Goal: Task Accomplishment & Management: Manage account settings

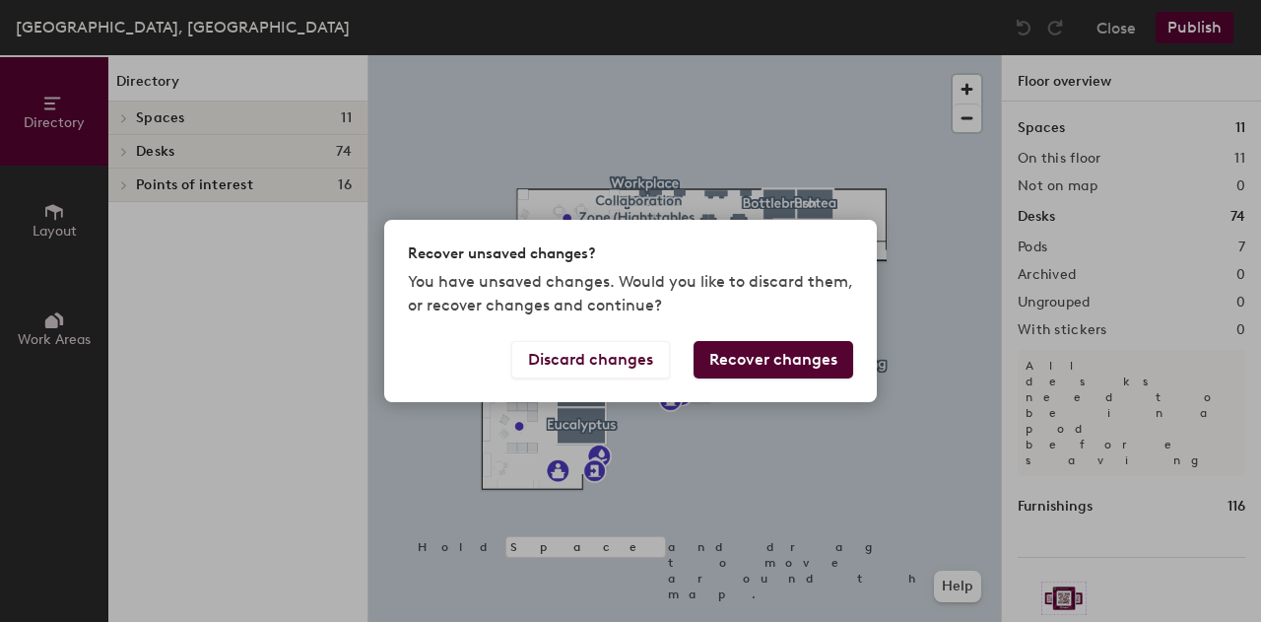
click at [760, 366] on button "Recover changes" at bounding box center [774, 359] width 160 height 37
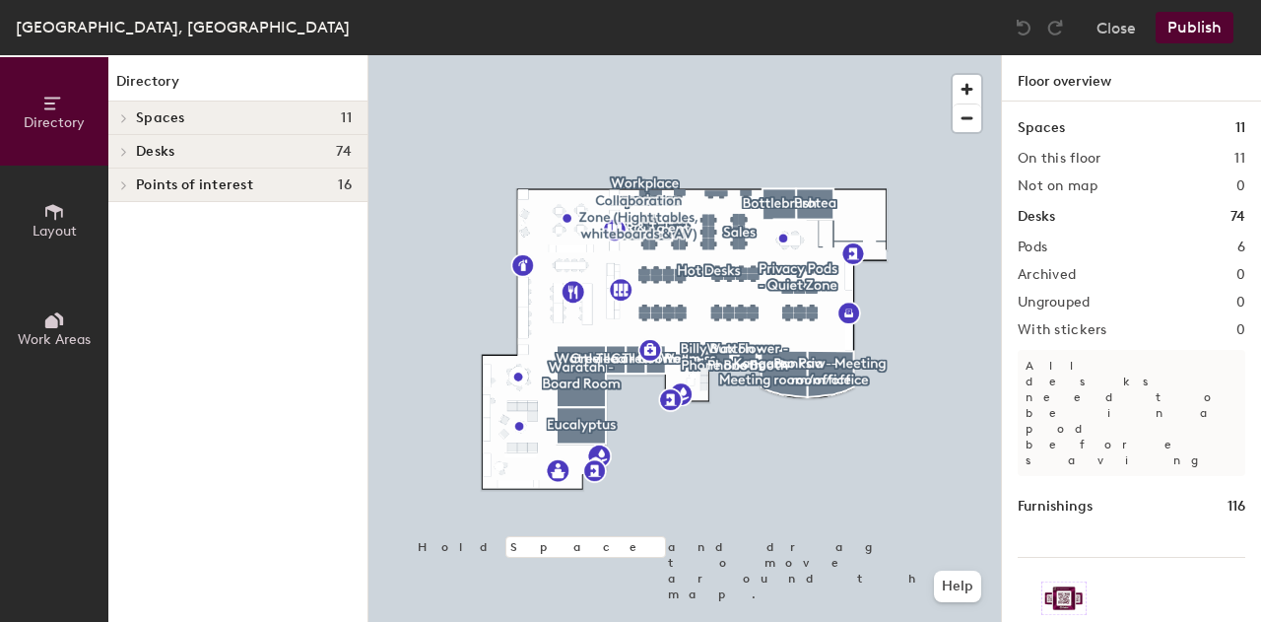
click at [1186, 15] on button "Publish" at bounding box center [1195, 28] width 78 height 32
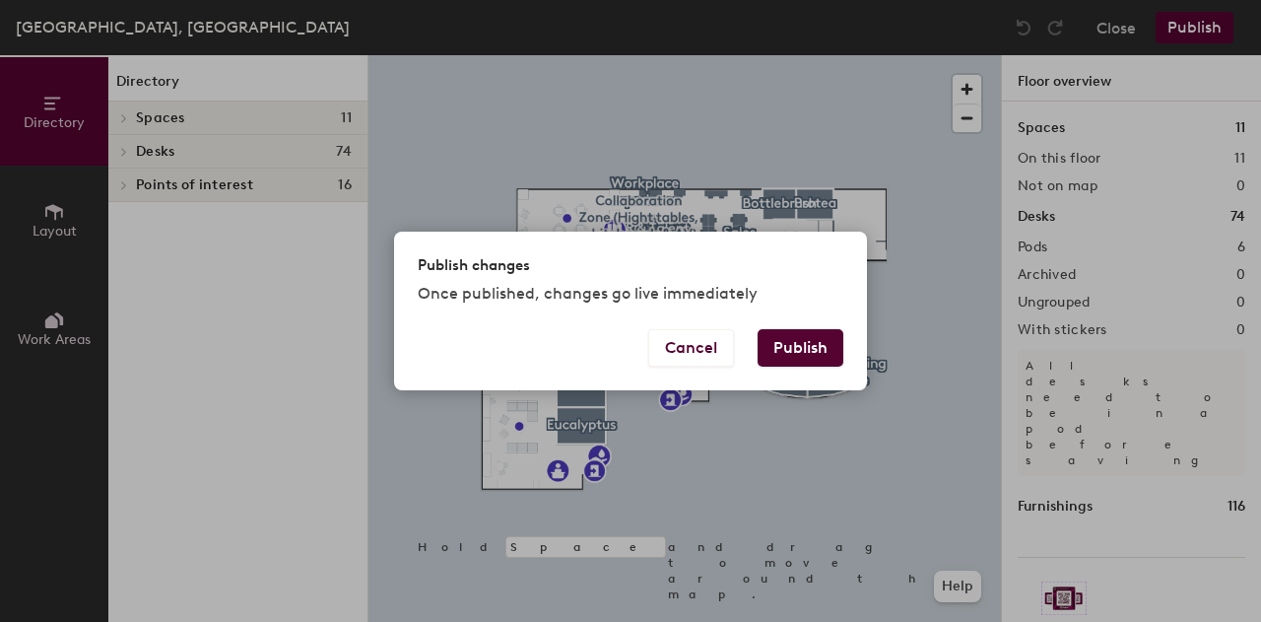
click at [800, 350] on button "Publish" at bounding box center [801, 347] width 86 height 37
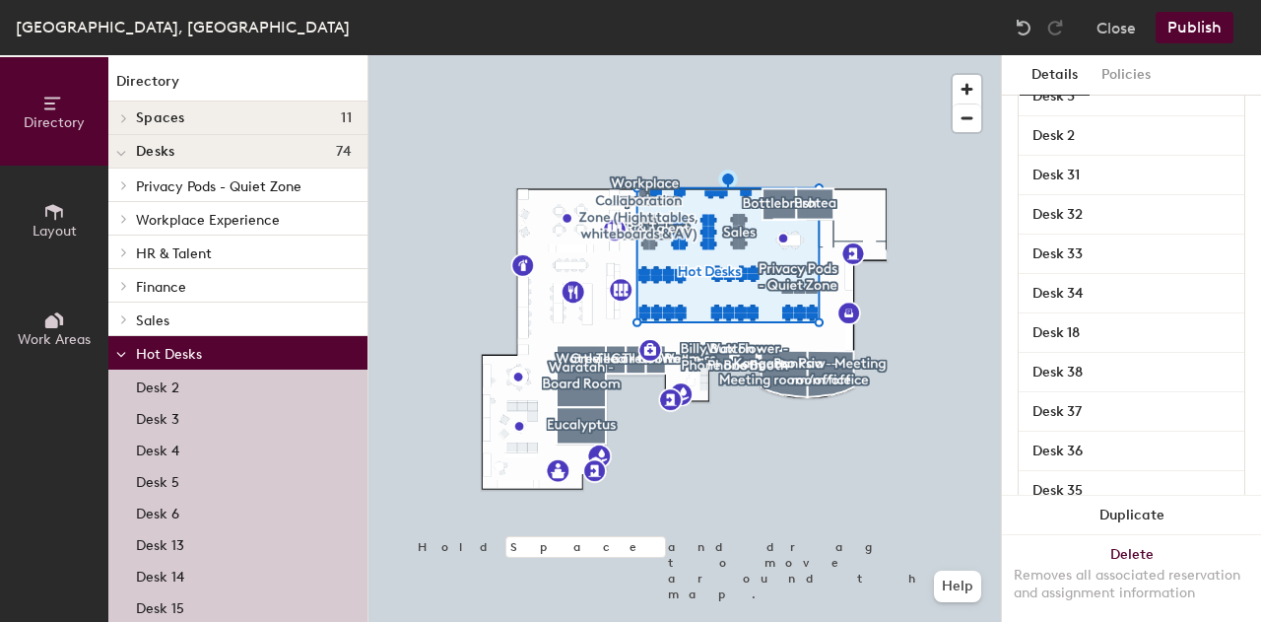
scroll to position [475, 0]
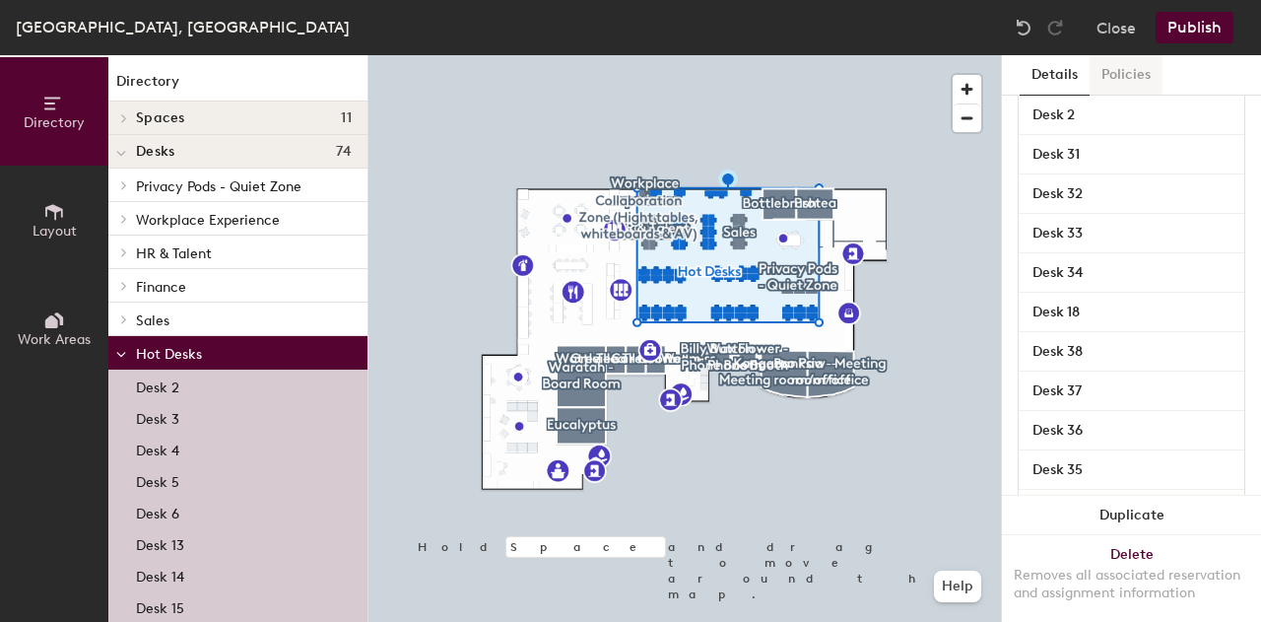
click at [1104, 84] on button "Policies" at bounding box center [1126, 75] width 73 height 40
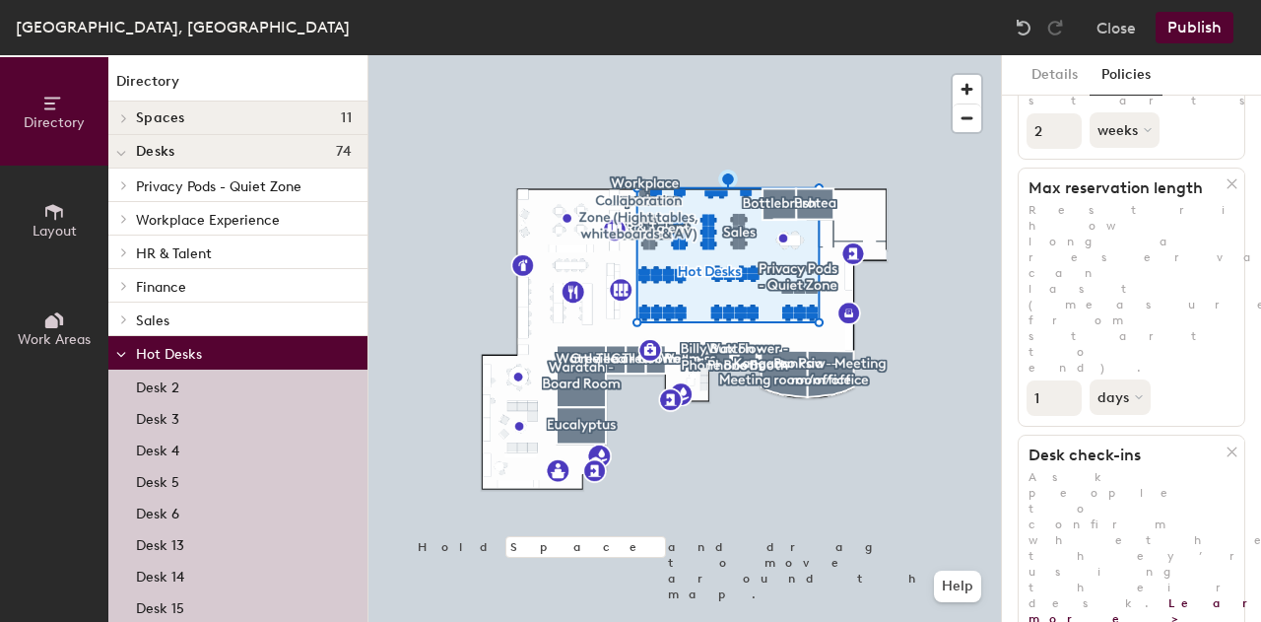
scroll to position [280, 0]
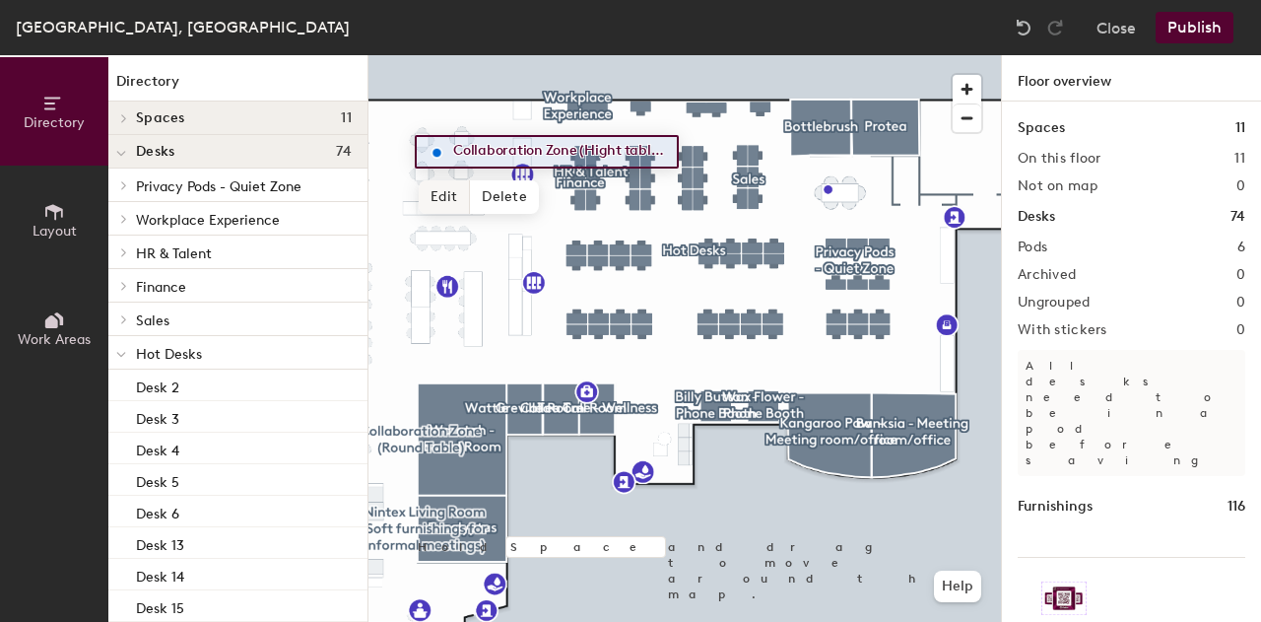
click at [438, 202] on span "Edit" at bounding box center [444, 197] width 51 height 34
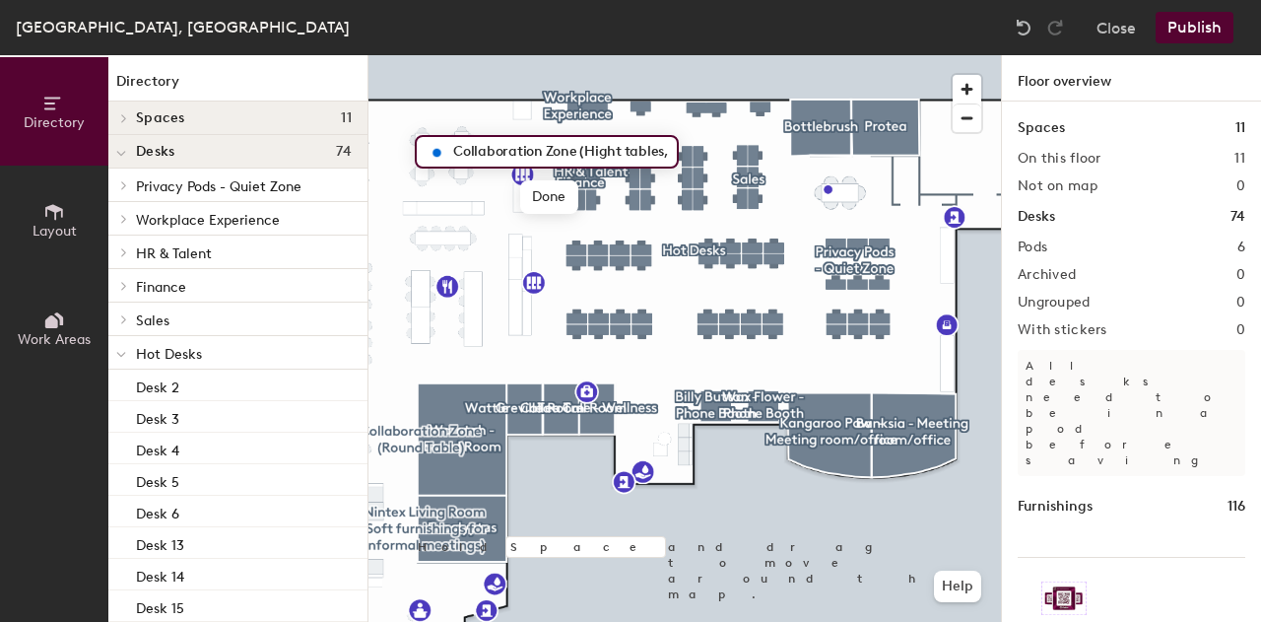
scroll to position [0, 112]
click at [502, 149] on input "Collaboration Zone (Hight tables, whiteboards & AV)" at bounding box center [558, 152] width 221 height 28
type input "Collaboration Zone (High tables, whiteboards & AV)"
click at [548, 190] on span "Done" at bounding box center [549, 197] width 58 height 34
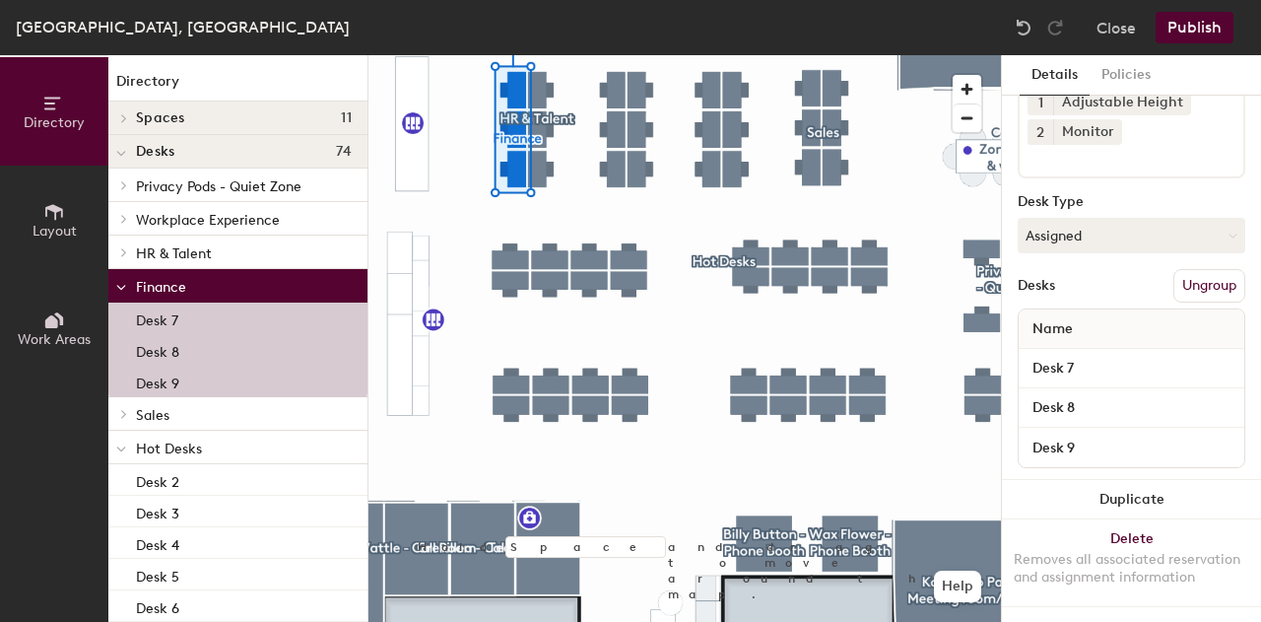
scroll to position [0, 0]
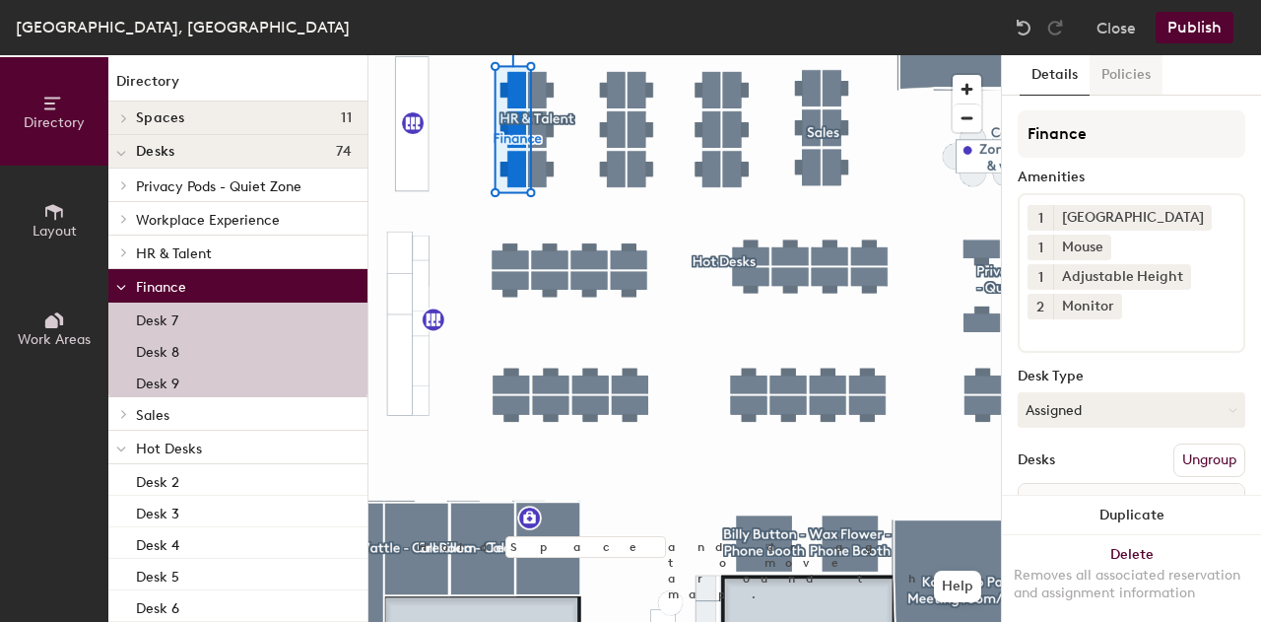
click at [1118, 70] on button "Policies" at bounding box center [1126, 75] width 73 height 40
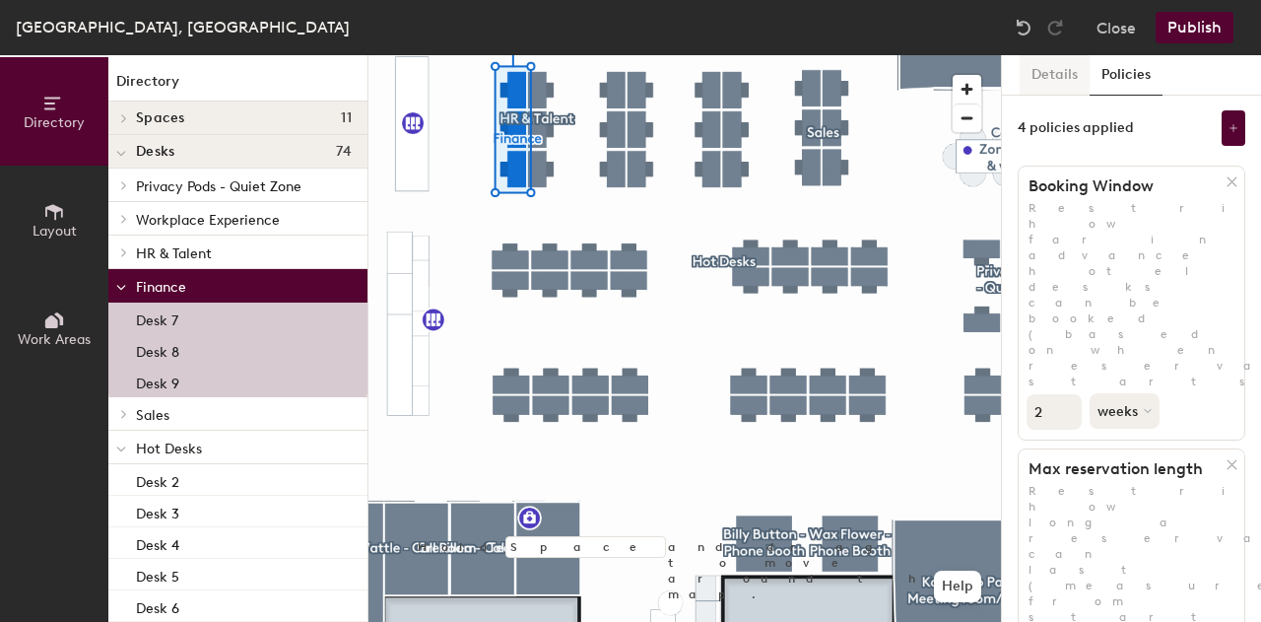
click at [1056, 79] on button "Details" at bounding box center [1055, 75] width 70 height 40
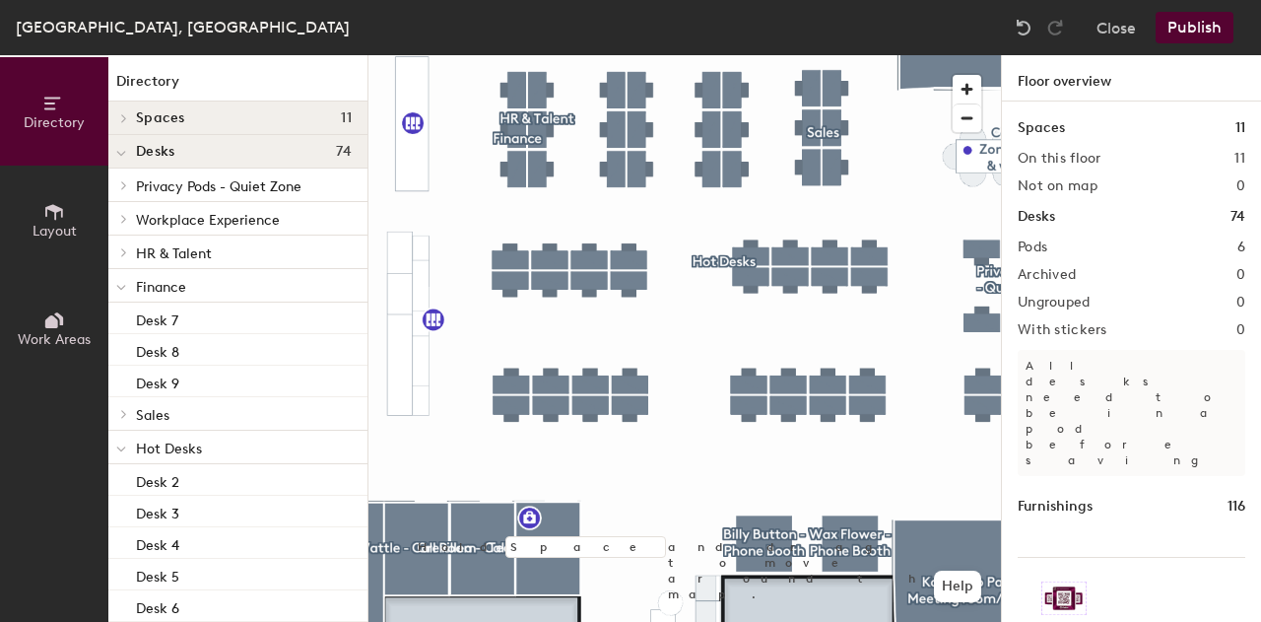
click at [1208, 34] on button "Publish" at bounding box center [1195, 28] width 78 height 32
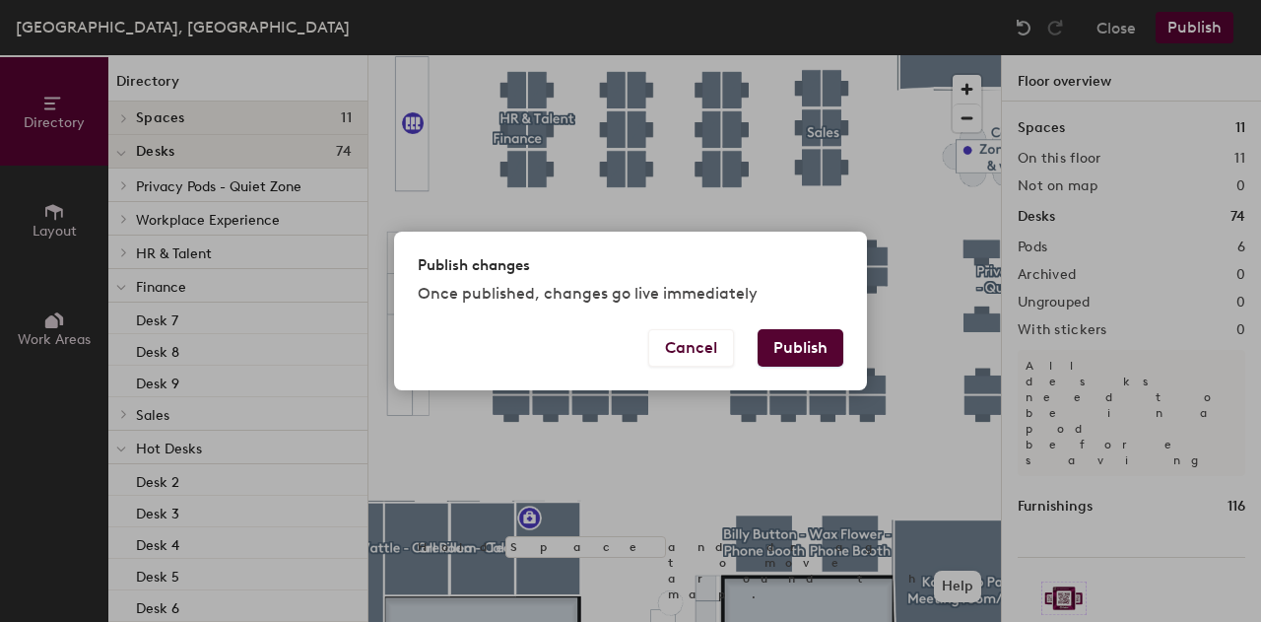
click at [782, 344] on button "Publish" at bounding box center [801, 347] width 86 height 37
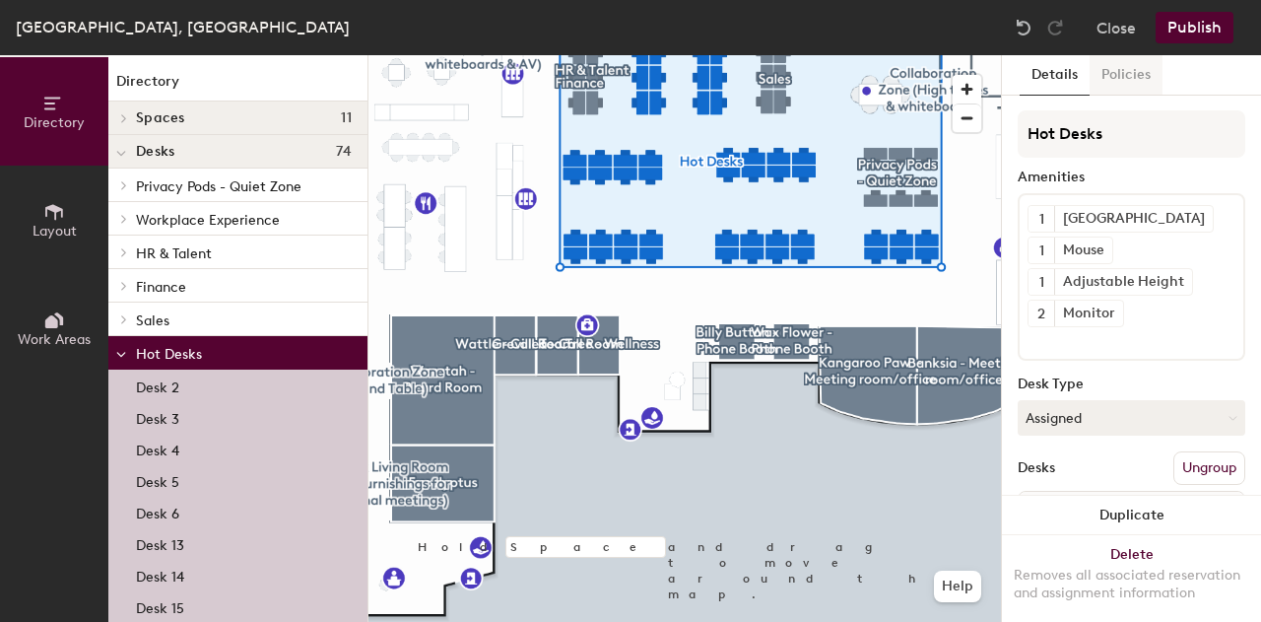
click at [1118, 62] on button "Policies" at bounding box center [1126, 75] width 73 height 40
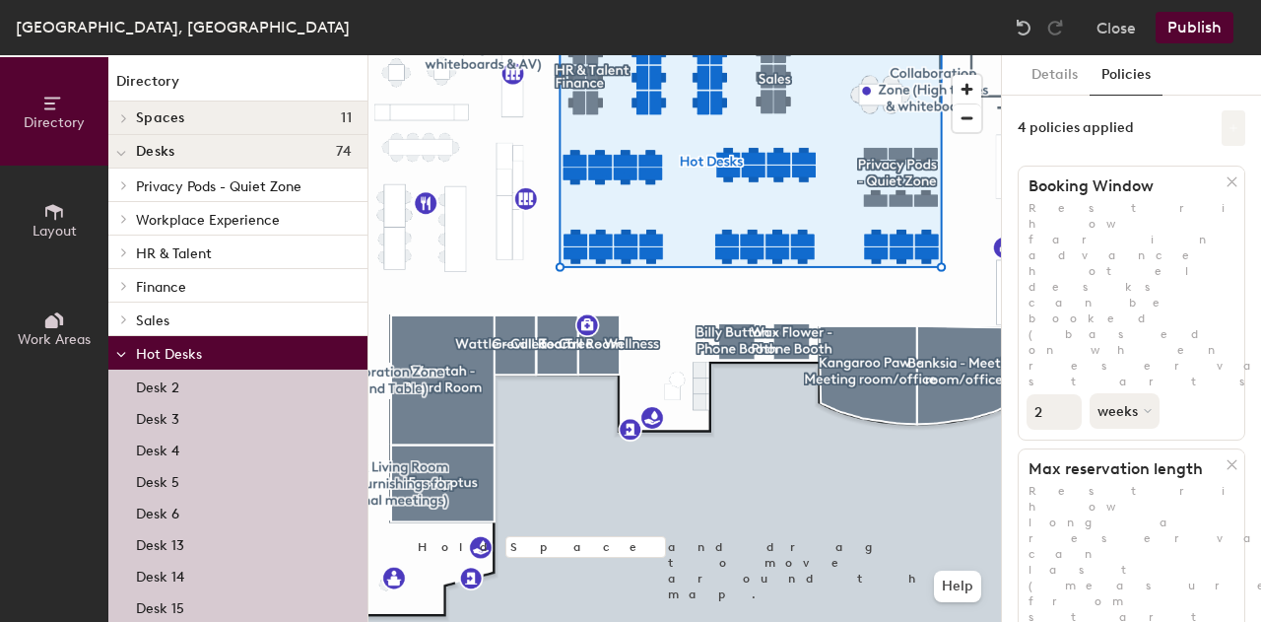
click at [1222, 120] on button at bounding box center [1234, 127] width 24 height 35
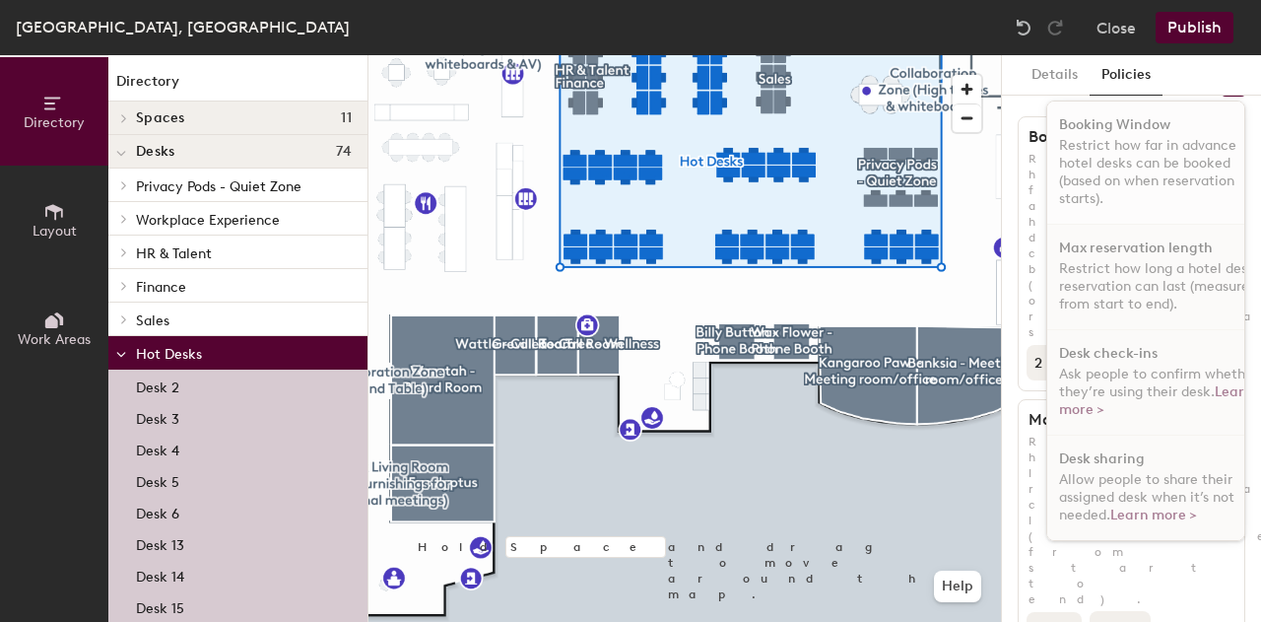
scroll to position [50, 0]
click at [1241, 196] on div "Details Policies 4 policies applied Booking Window Restrict how far in advance …" at bounding box center [1131, 338] width 259 height 567
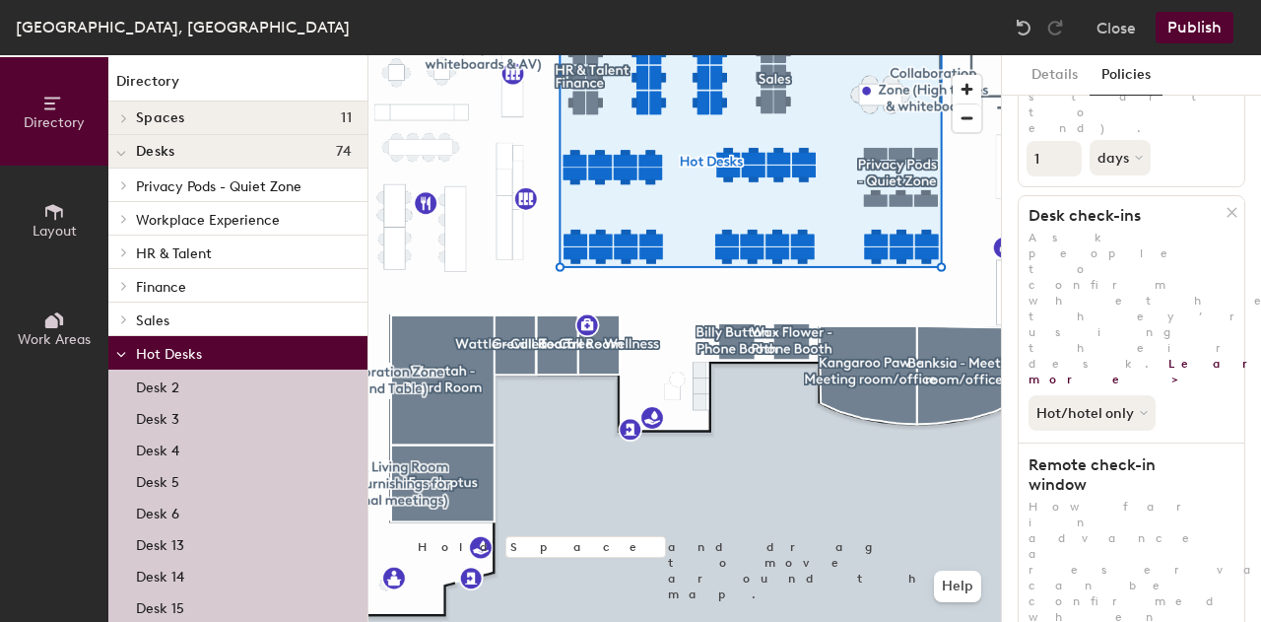
scroll to position [0, 0]
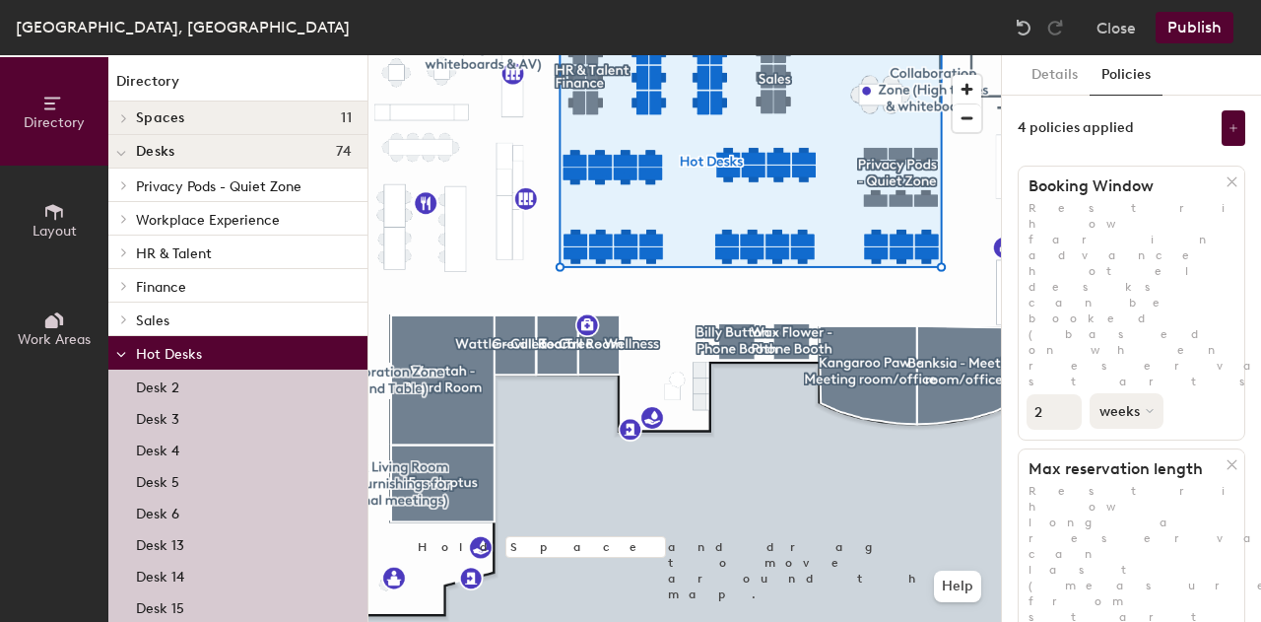
click at [1120, 393] on button "weeks" at bounding box center [1127, 410] width 74 height 35
click at [1112, 471] on div "weeks" at bounding box center [1129, 486] width 77 height 30
click at [118, 351] on span at bounding box center [121, 354] width 10 height 17
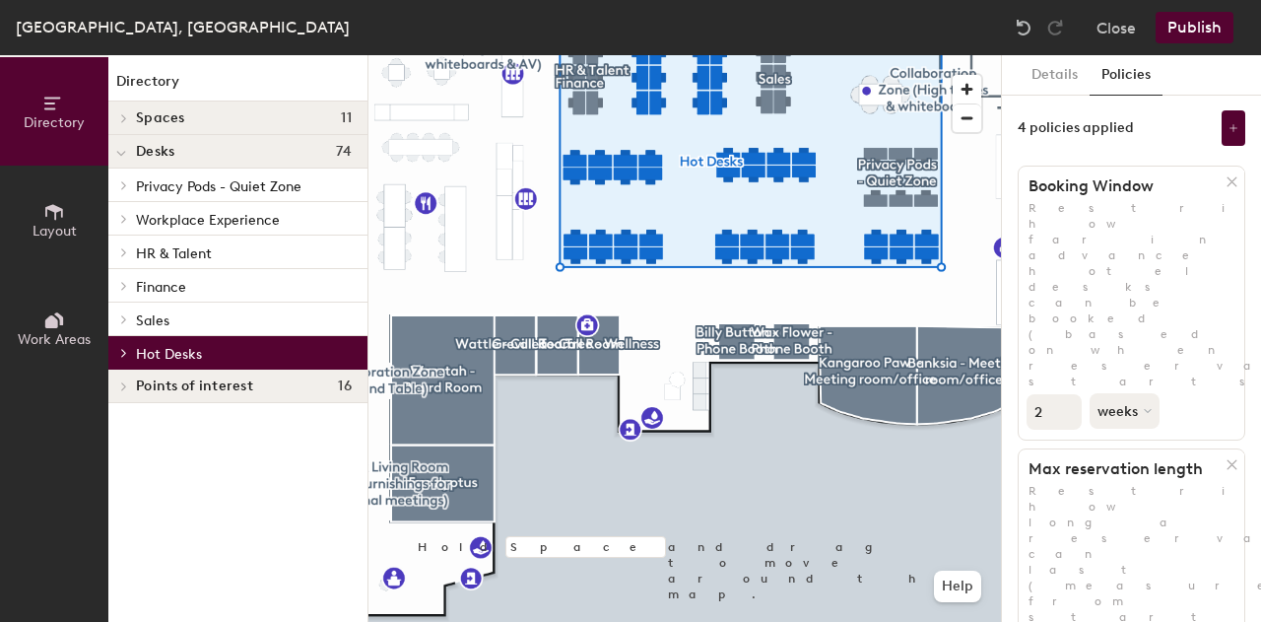
click at [122, 152] on icon at bounding box center [121, 154] width 10 height 8
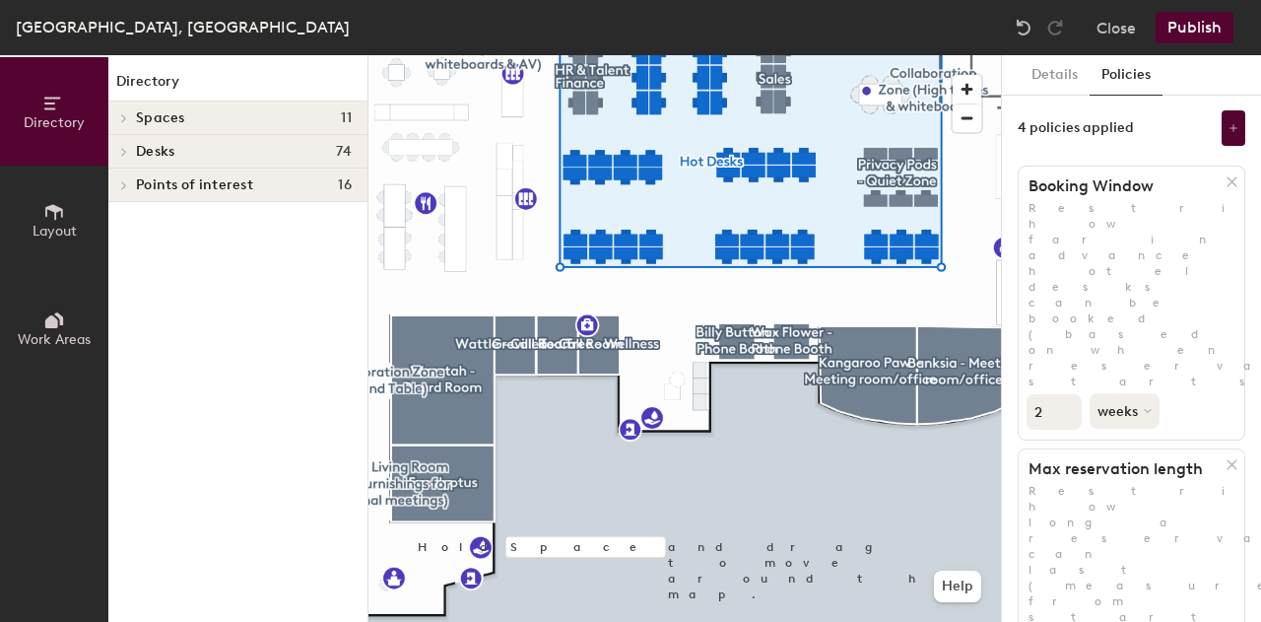
click at [122, 152] on icon at bounding box center [124, 152] width 8 height 10
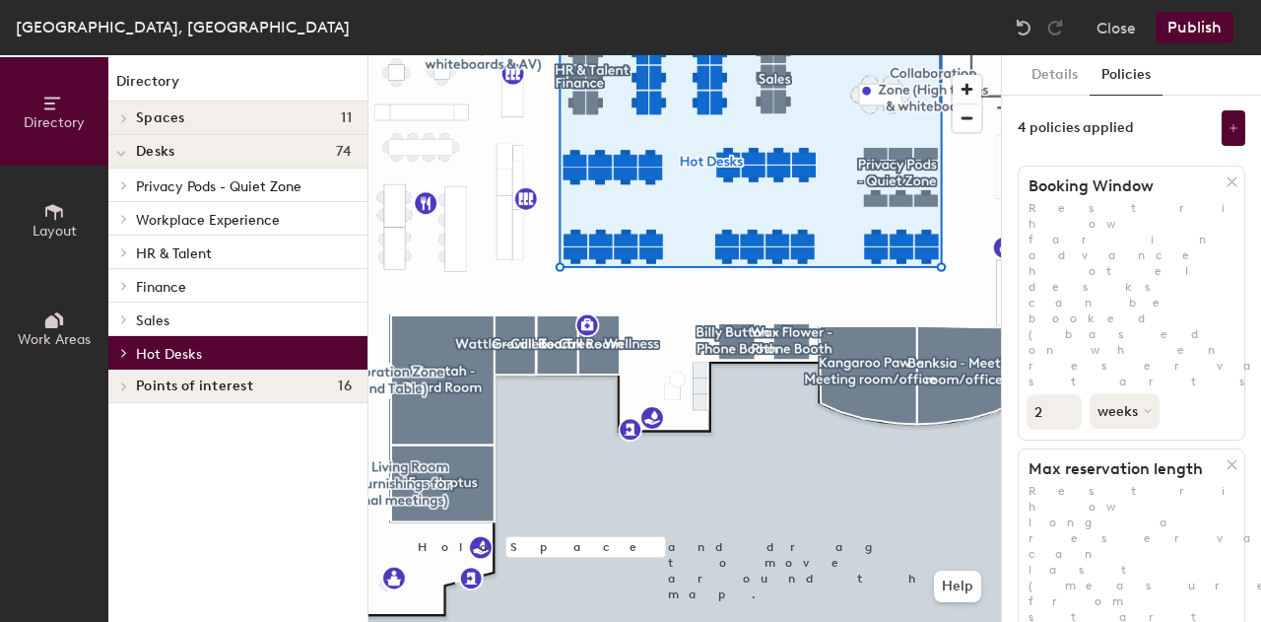
click at [272, 186] on span "Privacy Pods - Quiet Zone" at bounding box center [219, 186] width 166 height 17
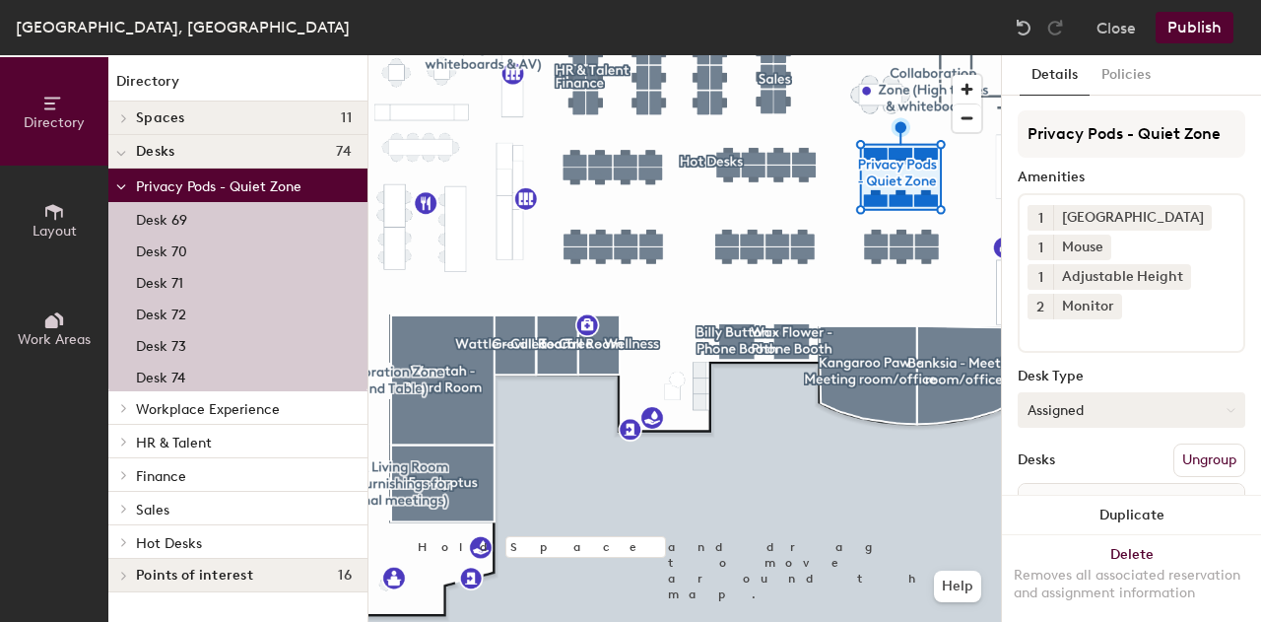
click at [1100, 422] on button "Assigned" at bounding box center [1132, 409] width 228 height 35
click at [1082, 504] on div "Hot" at bounding box center [1117, 501] width 197 height 30
click at [117, 410] on span at bounding box center [122, 408] width 17 height 10
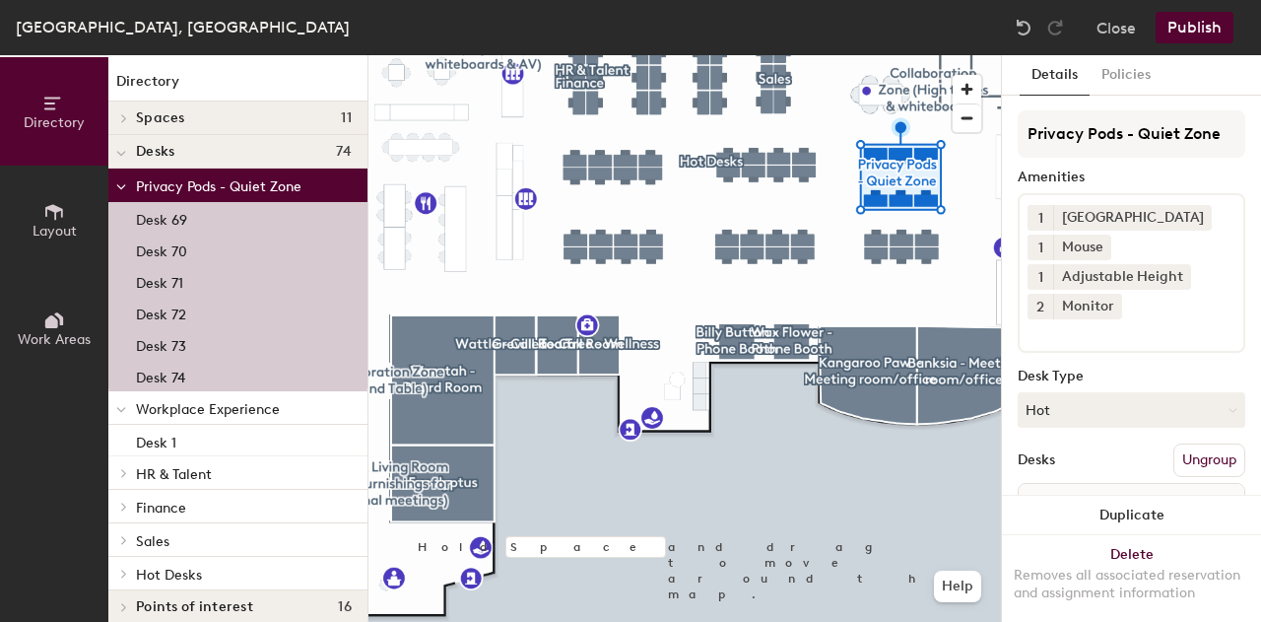
click at [191, 419] on p "Workplace Experience" at bounding box center [244, 408] width 216 height 26
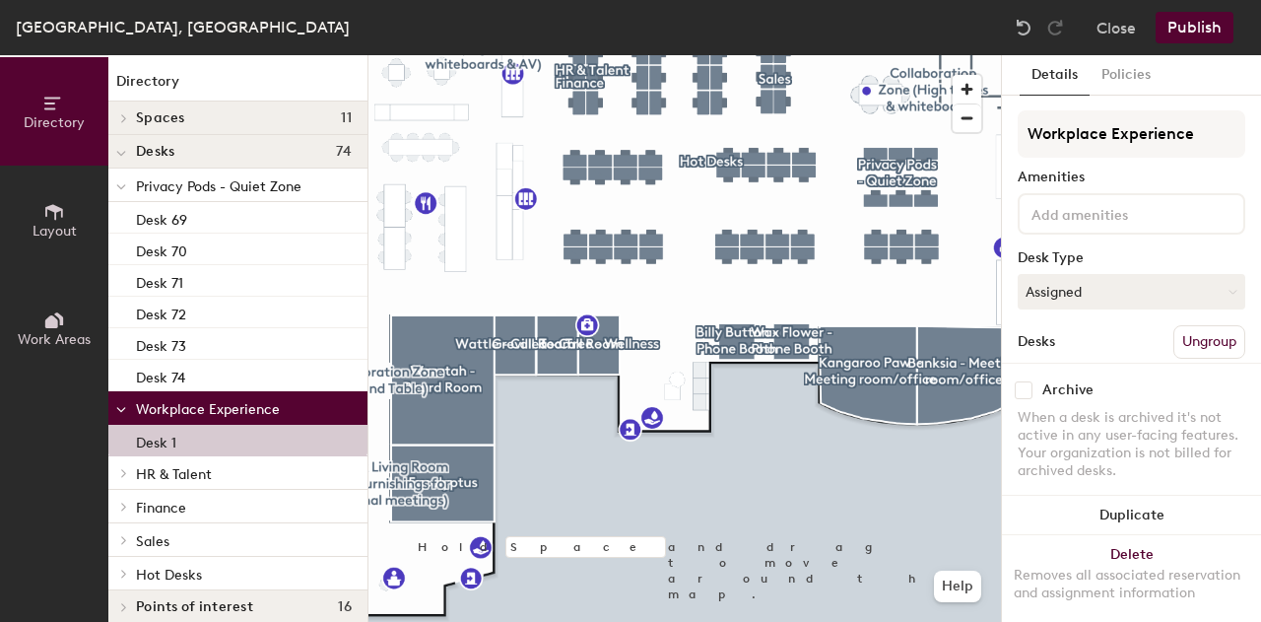
click at [116, 474] on span at bounding box center [122, 473] width 17 height 10
click at [177, 468] on span "HR & Talent" at bounding box center [174, 474] width 76 height 17
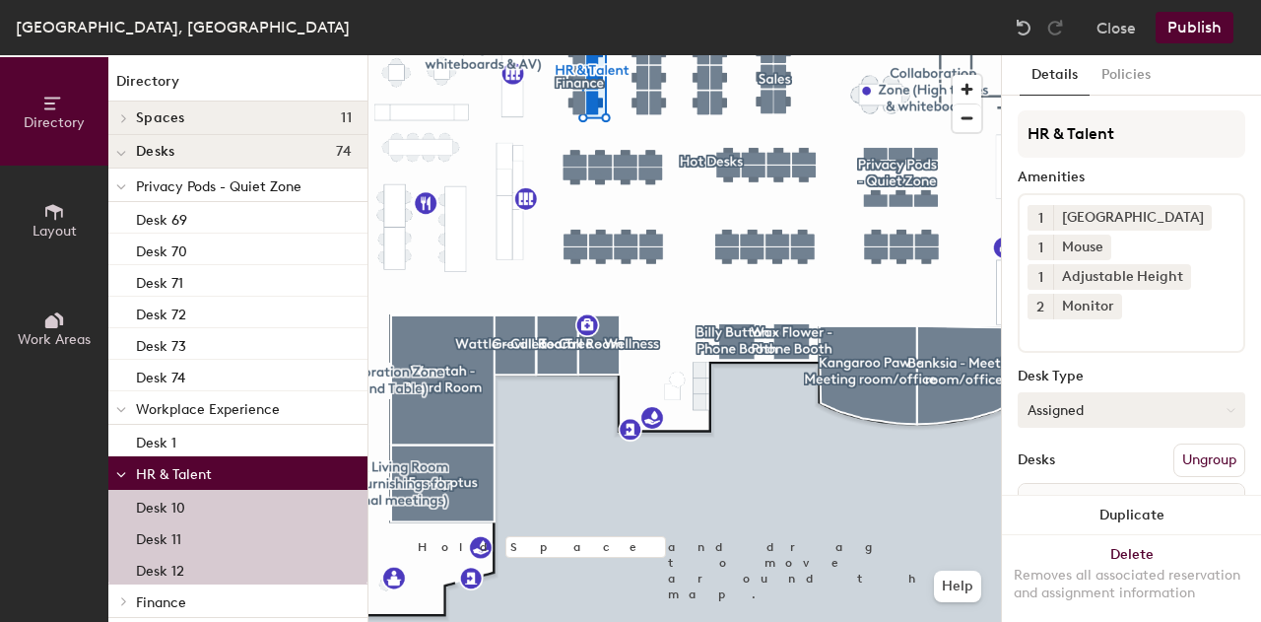
click at [1112, 415] on button "Assigned" at bounding box center [1132, 409] width 228 height 35
click at [1068, 508] on div "Hot" at bounding box center [1117, 501] width 197 height 30
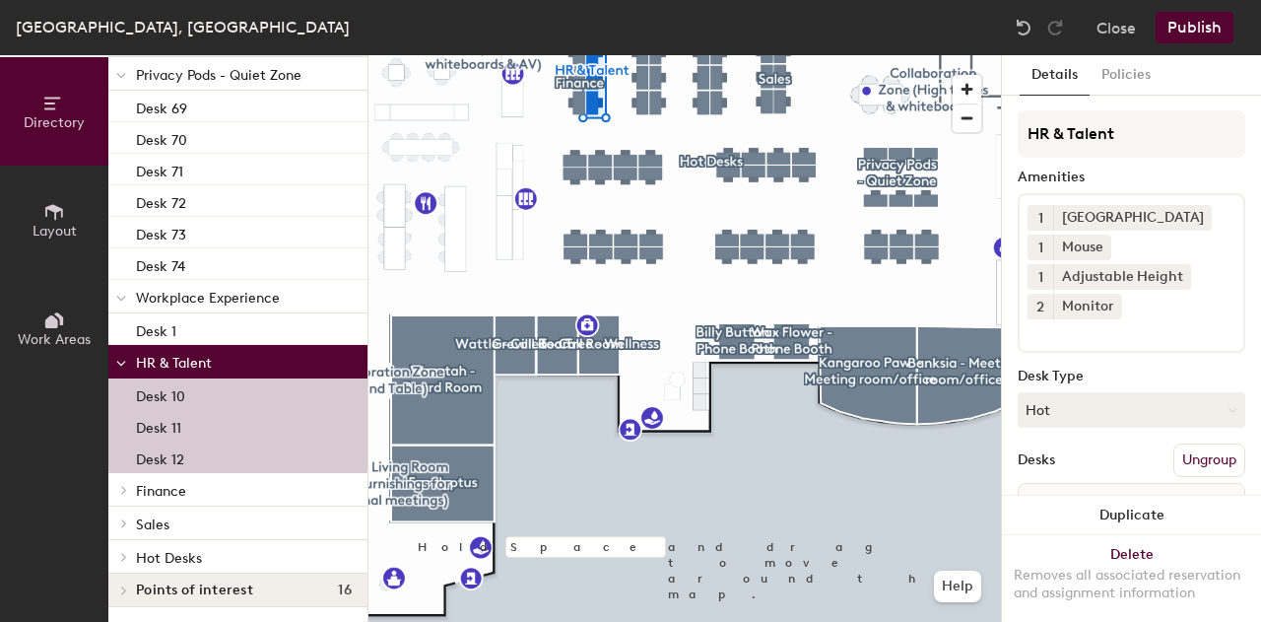
click at [127, 489] on icon at bounding box center [124, 490] width 8 height 10
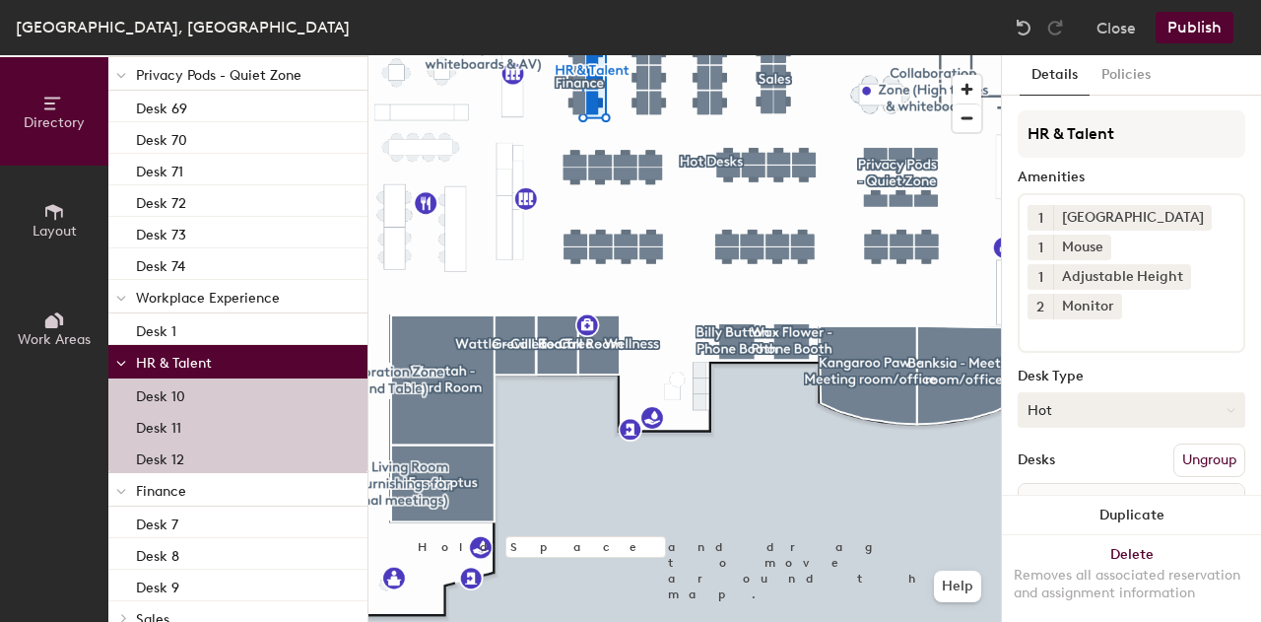
click at [1047, 423] on button "Hot" at bounding box center [1132, 409] width 228 height 35
click at [280, 490] on p "Finance" at bounding box center [244, 490] width 216 height 26
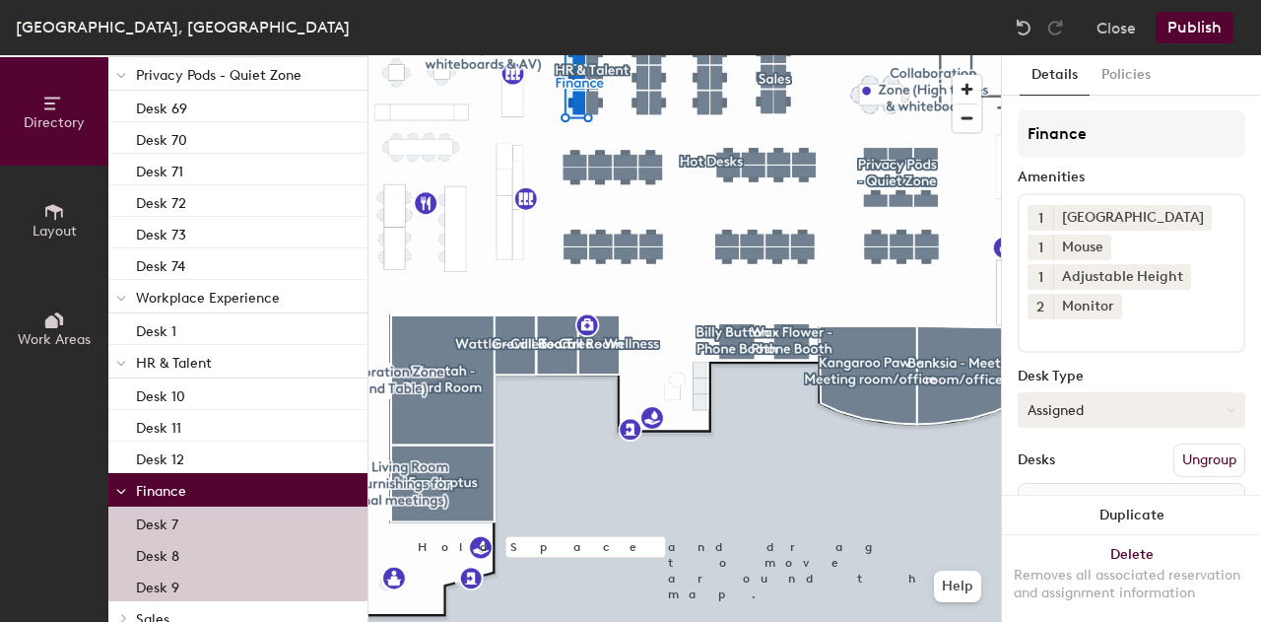
click at [1101, 417] on button "Assigned" at bounding box center [1132, 409] width 228 height 35
click at [1072, 510] on div "Hot" at bounding box center [1117, 501] width 197 height 30
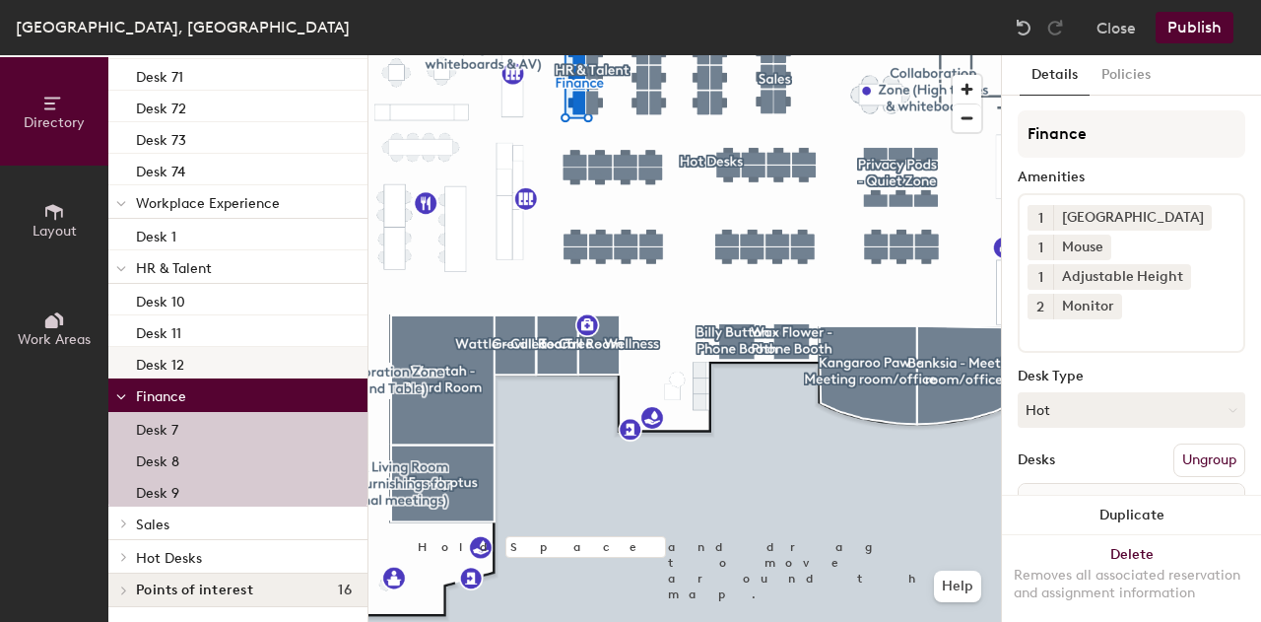
scroll to position [205, 0]
click at [130, 519] on span at bounding box center [122, 524] width 17 height 10
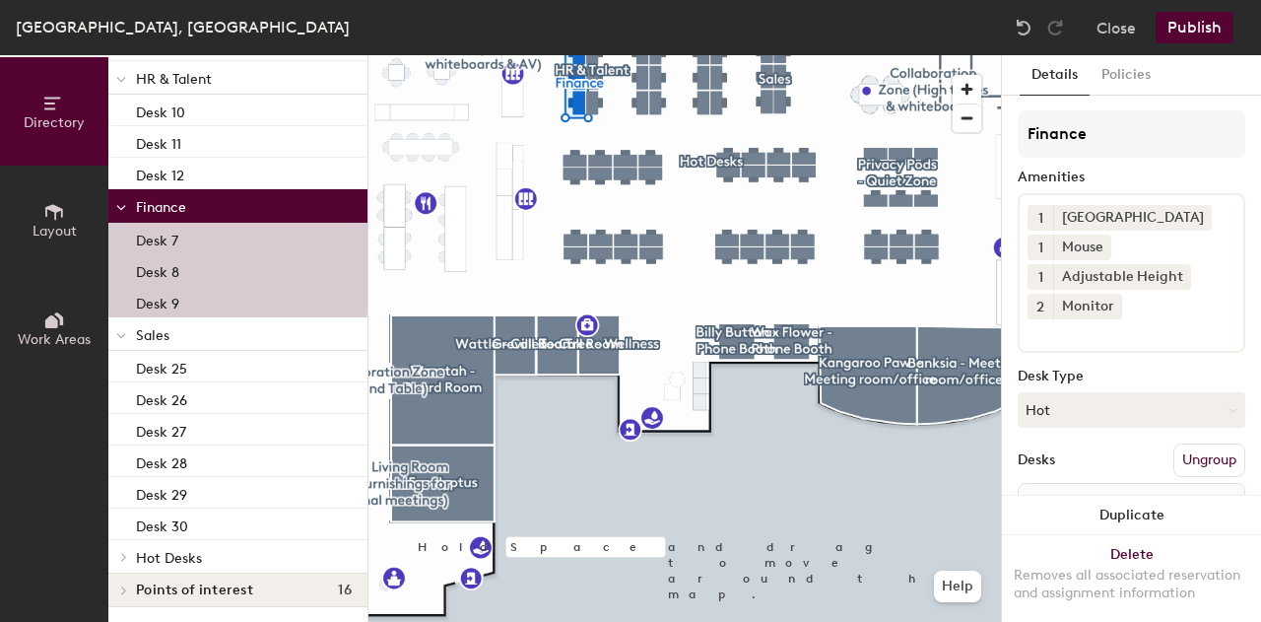
scroll to position [394, 0]
click at [229, 339] on p "Sales" at bounding box center [244, 335] width 216 height 26
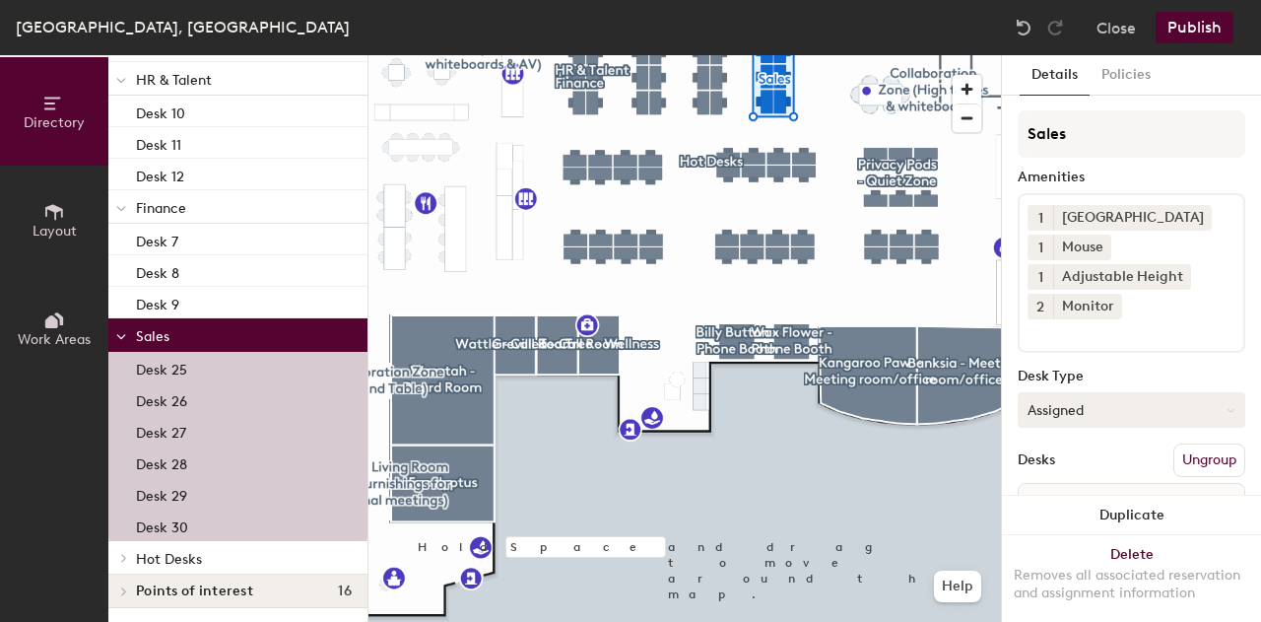
click at [1127, 418] on button "Assigned" at bounding box center [1132, 409] width 228 height 35
click at [1084, 492] on div "Hot" at bounding box center [1117, 501] width 197 height 30
click at [124, 556] on icon at bounding box center [124, 558] width 8 height 10
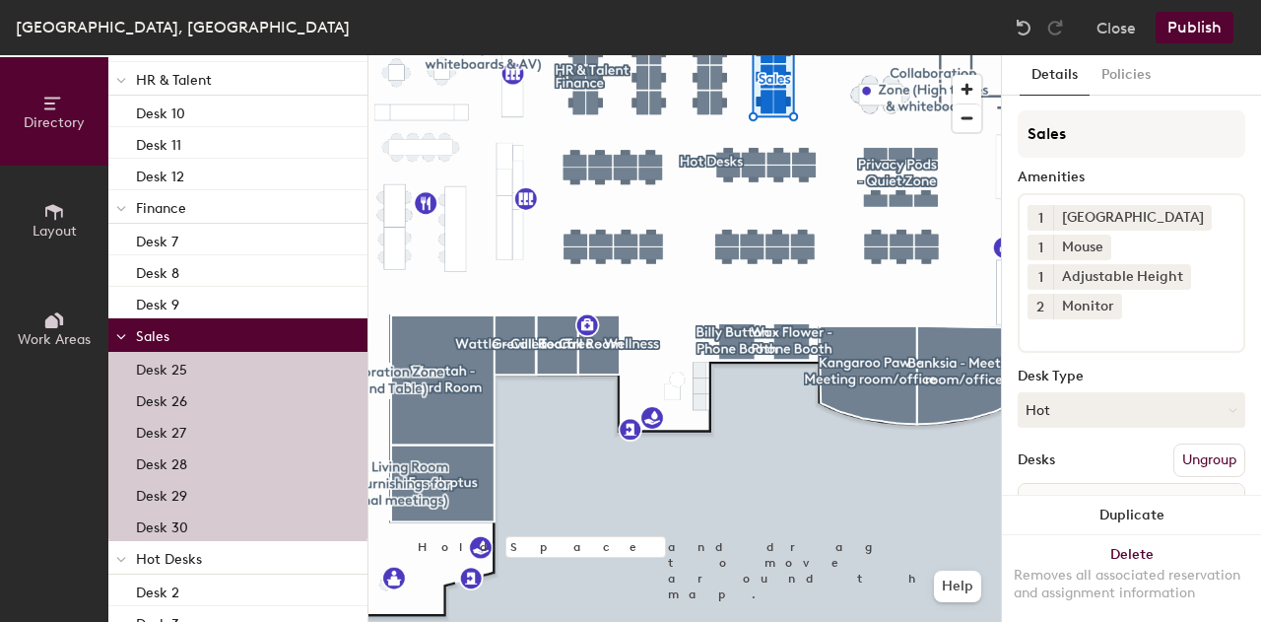
click at [174, 565] on span "Hot Desks" at bounding box center [169, 559] width 66 height 17
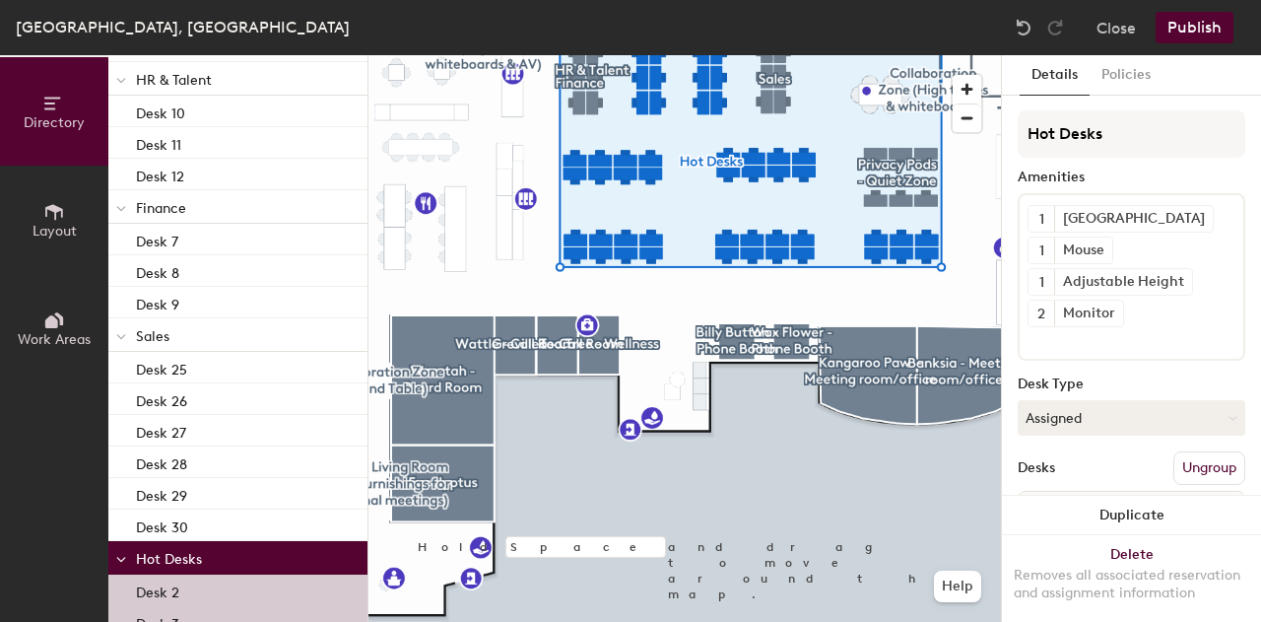
click at [167, 322] on p "Sales" at bounding box center [244, 335] width 216 height 26
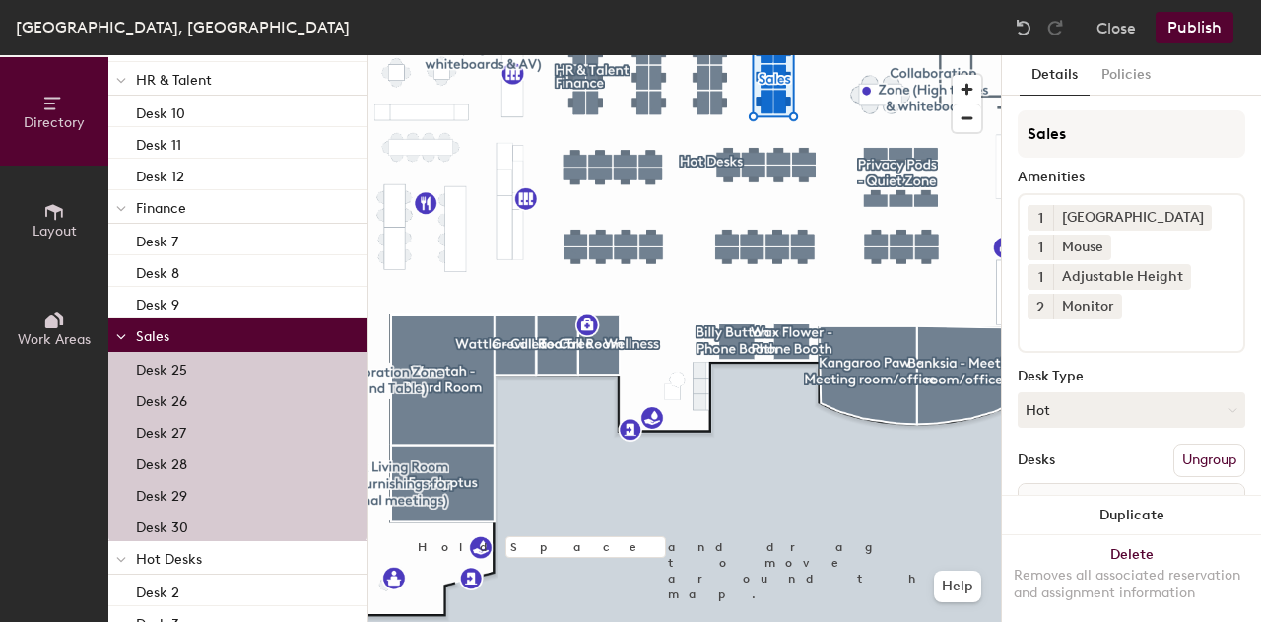
click at [140, 563] on span "Hot Desks" at bounding box center [169, 559] width 66 height 17
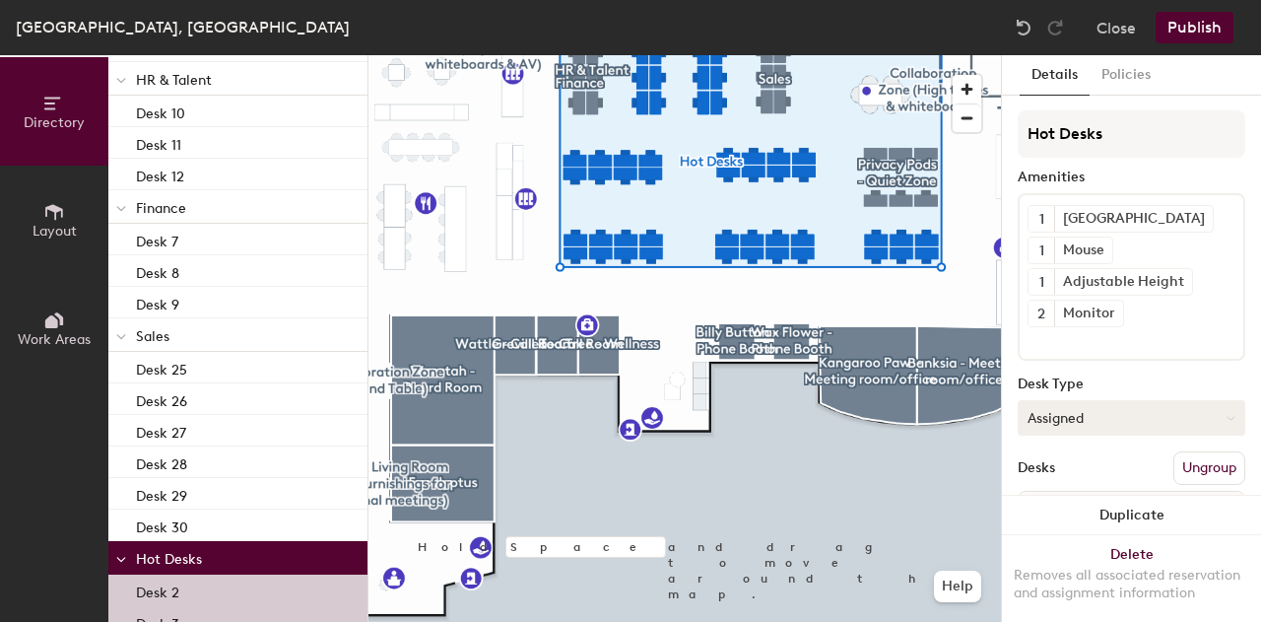
click at [1119, 421] on button "Assigned" at bounding box center [1132, 417] width 228 height 35
click at [1035, 504] on div "Hot" at bounding box center [1117, 509] width 197 height 30
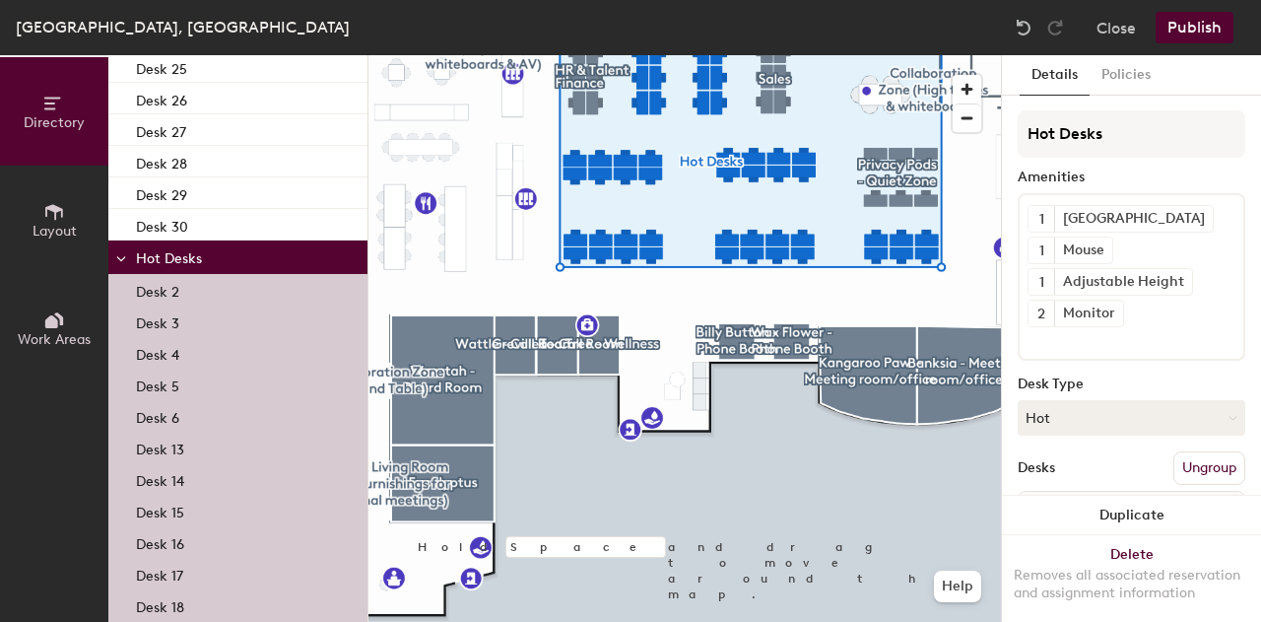
drag, startPoint x: 210, startPoint y: 268, endPoint x: 196, endPoint y: 212, distance: 57.8
click at [203, 253] on p "Hot Desks" at bounding box center [244, 257] width 216 height 26
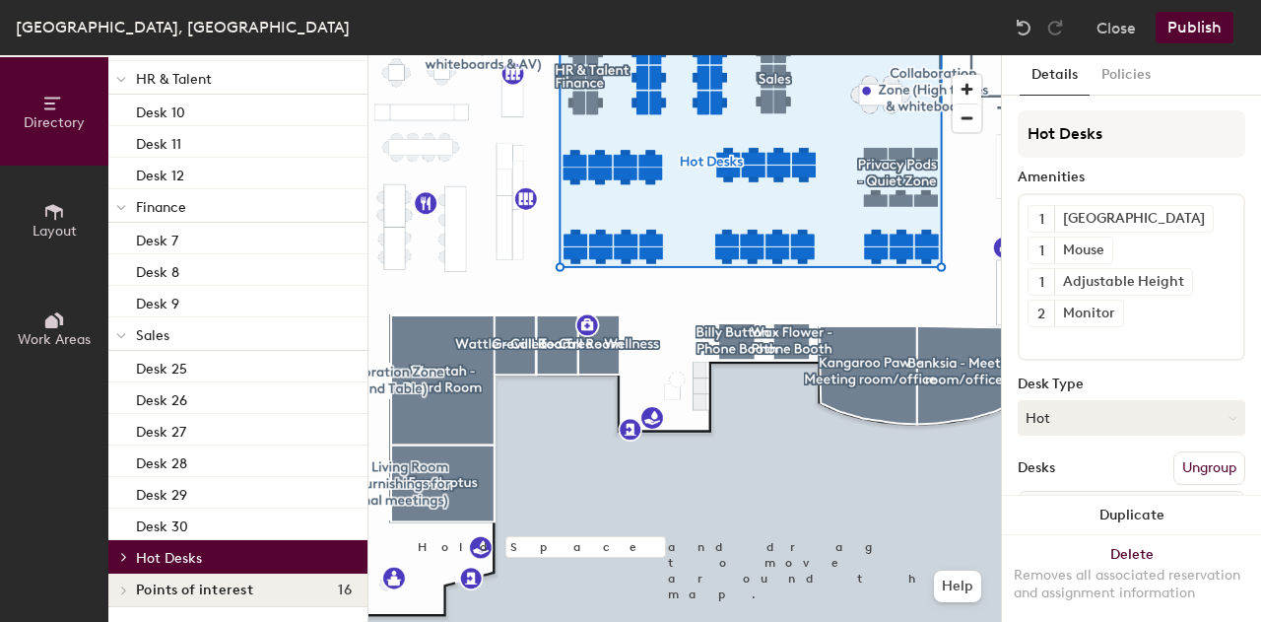
click at [128, 594] on span at bounding box center [122, 590] width 17 height 10
click at [1183, 39] on button "Publish" at bounding box center [1195, 28] width 78 height 32
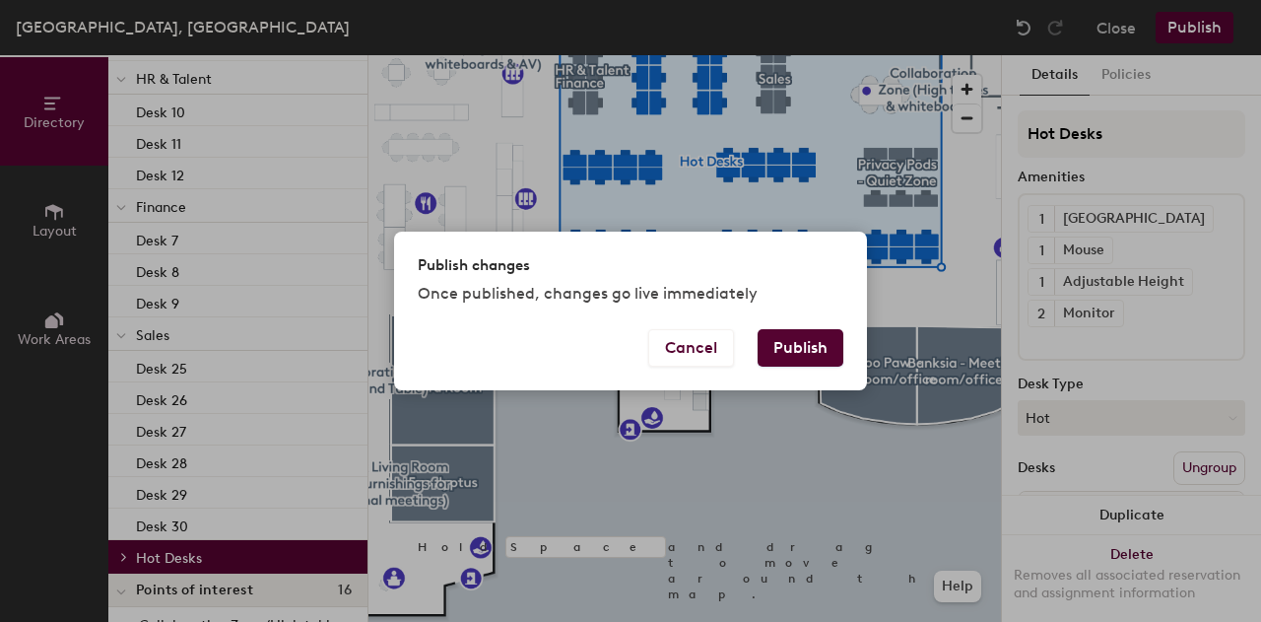
click at [824, 345] on button "Publish" at bounding box center [801, 347] width 86 height 37
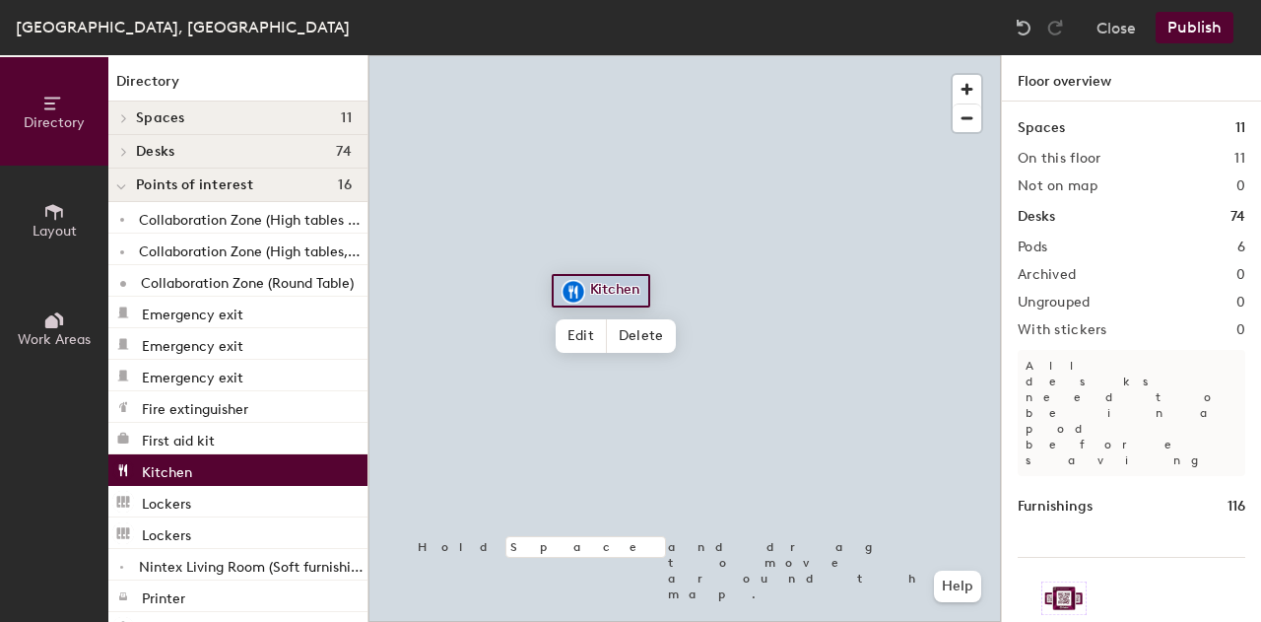
click at [153, 155] on span "Desks" at bounding box center [155, 152] width 38 height 16
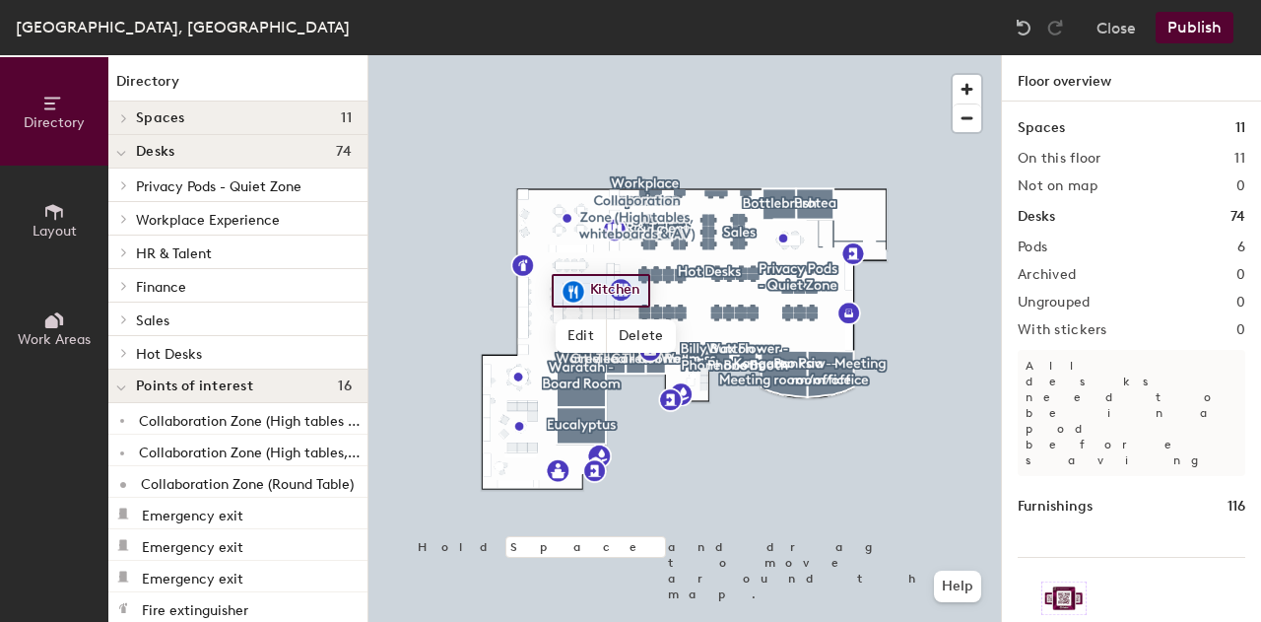
click at [174, 194] on span "Privacy Pods - Quiet Zone" at bounding box center [219, 186] width 166 height 17
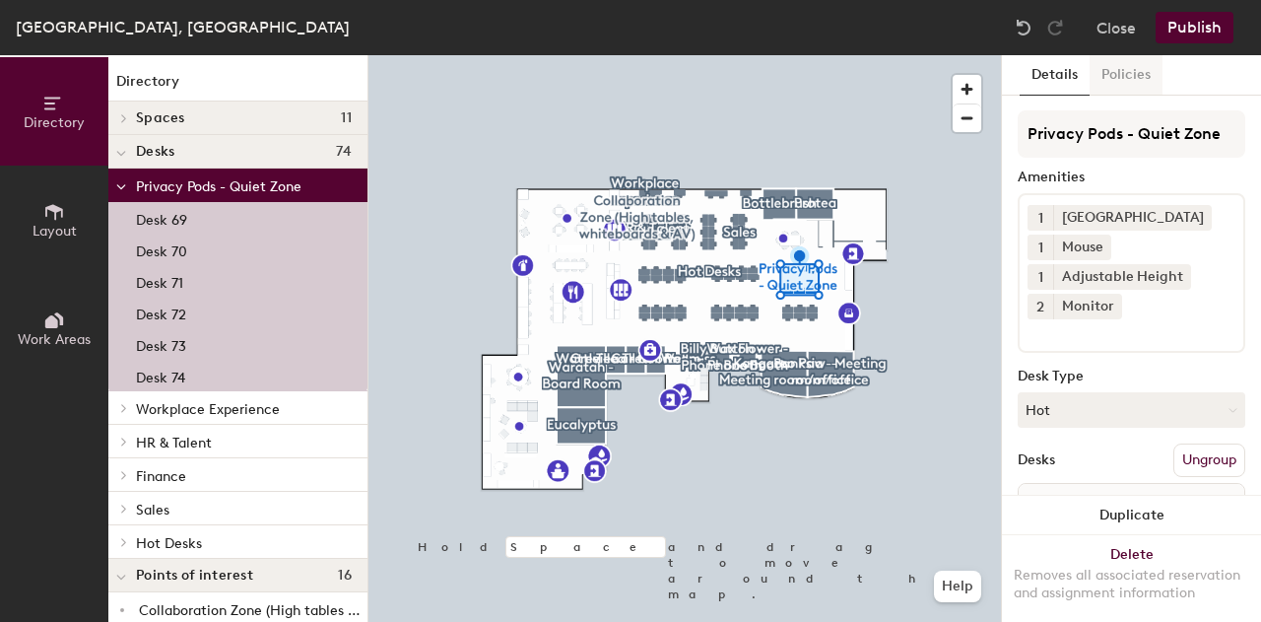
click at [1129, 90] on button "Policies" at bounding box center [1126, 75] width 73 height 40
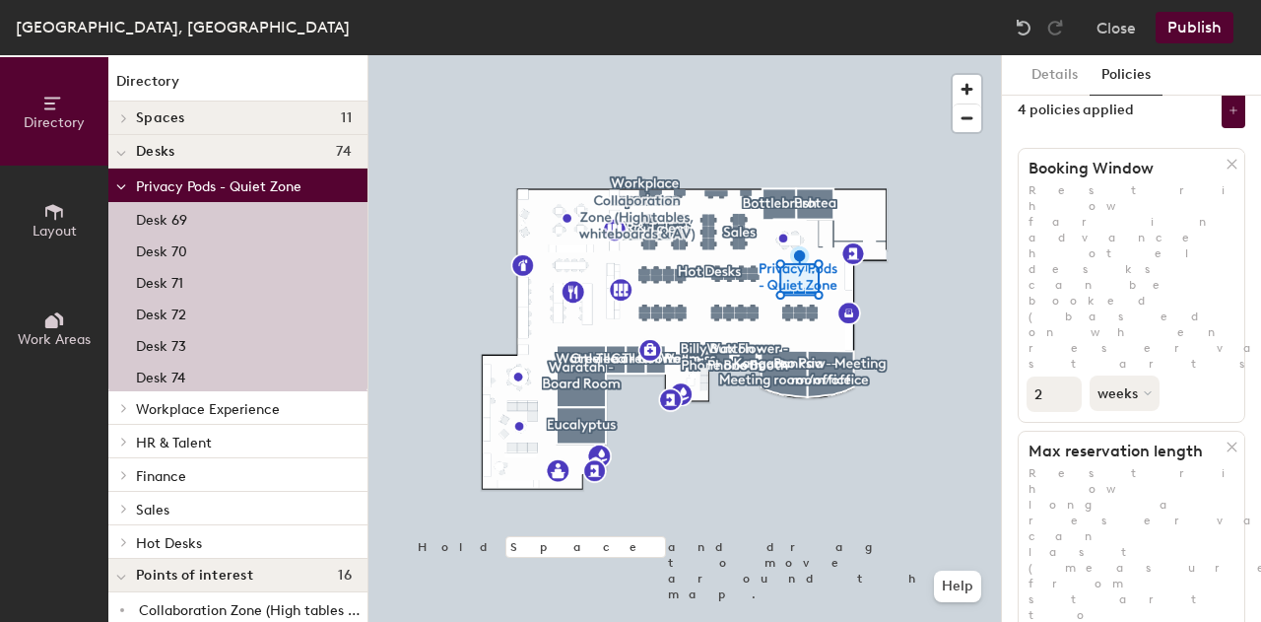
scroll to position [19, 0]
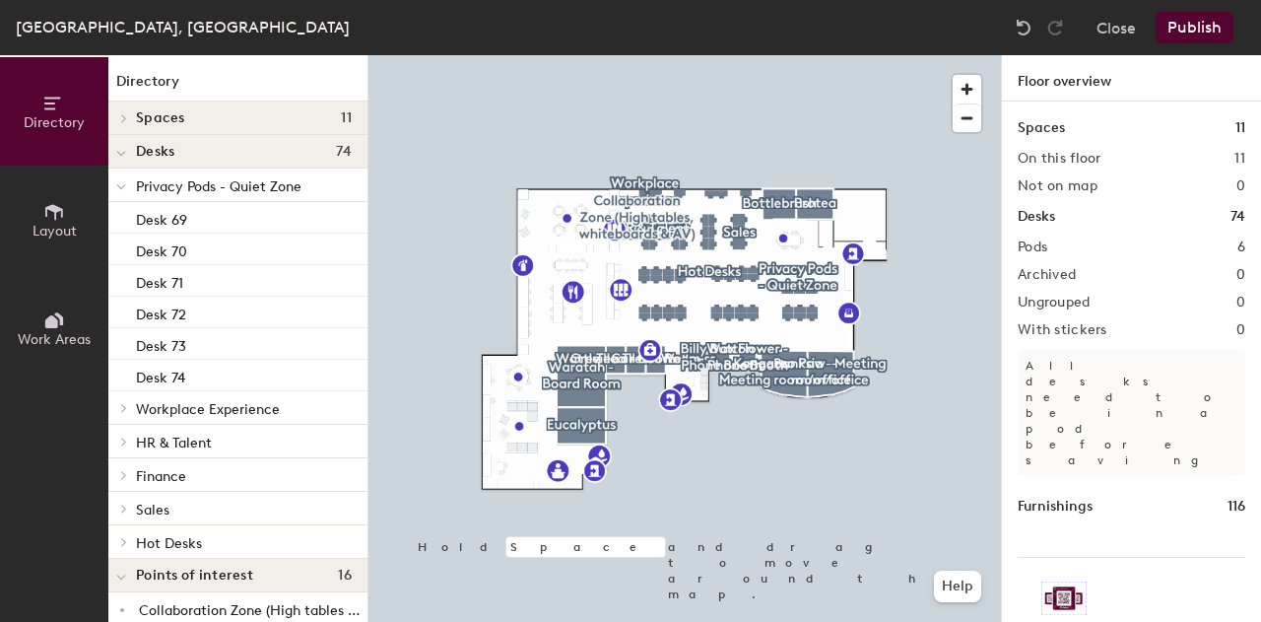
click at [154, 186] on span "Privacy Pods - Quiet Zone" at bounding box center [219, 186] width 166 height 17
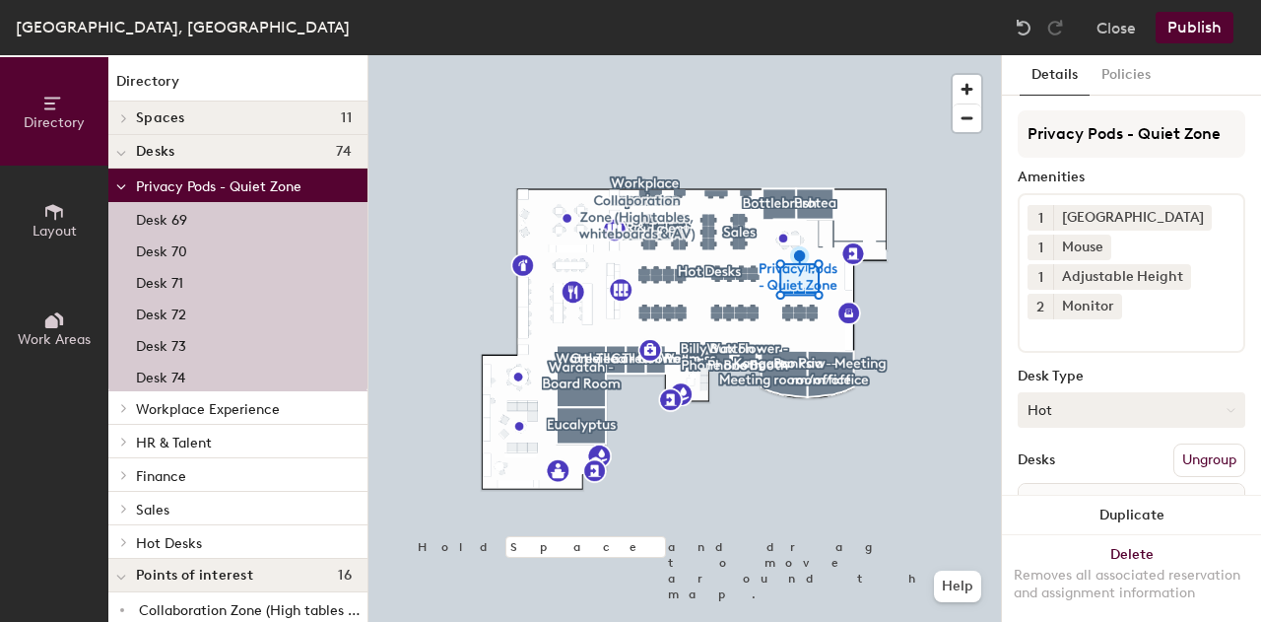
click at [1062, 397] on button "Hot" at bounding box center [1132, 409] width 228 height 35
click at [1084, 537] on div "Hoteled" at bounding box center [1117, 530] width 197 height 30
click at [1112, 80] on button "Policies" at bounding box center [1126, 75] width 73 height 40
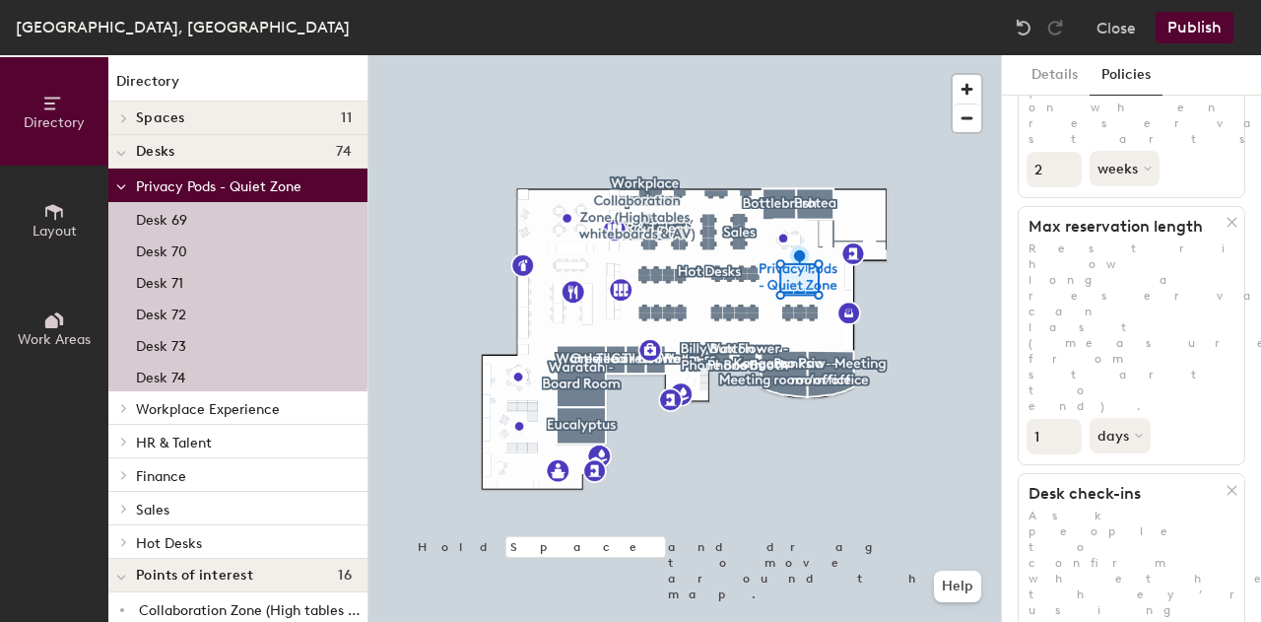
scroll to position [0, 0]
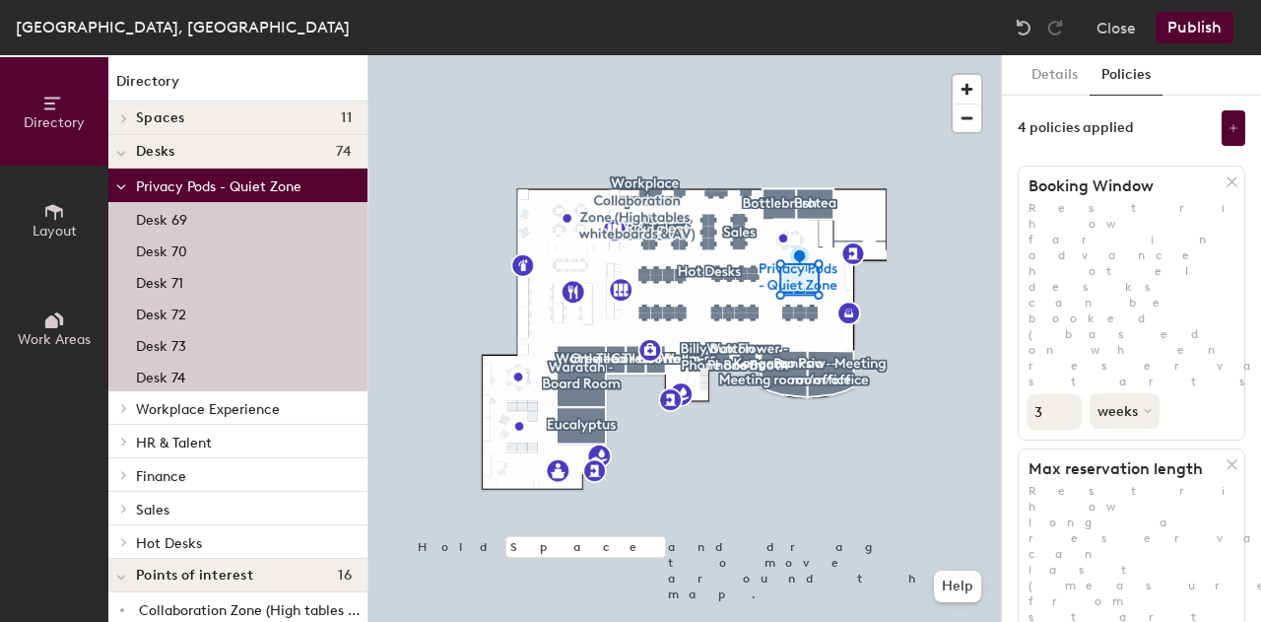
click at [1060, 394] on input "3" at bounding box center [1054, 411] width 55 height 35
click at [1069, 394] on input "3" at bounding box center [1054, 411] width 55 height 35
click at [1062, 394] on input "4" at bounding box center [1054, 411] width 55 height 35
click at [1070, 394] on input "3" at bounding box center [1054, 411] width 55 height 35
type input "2"
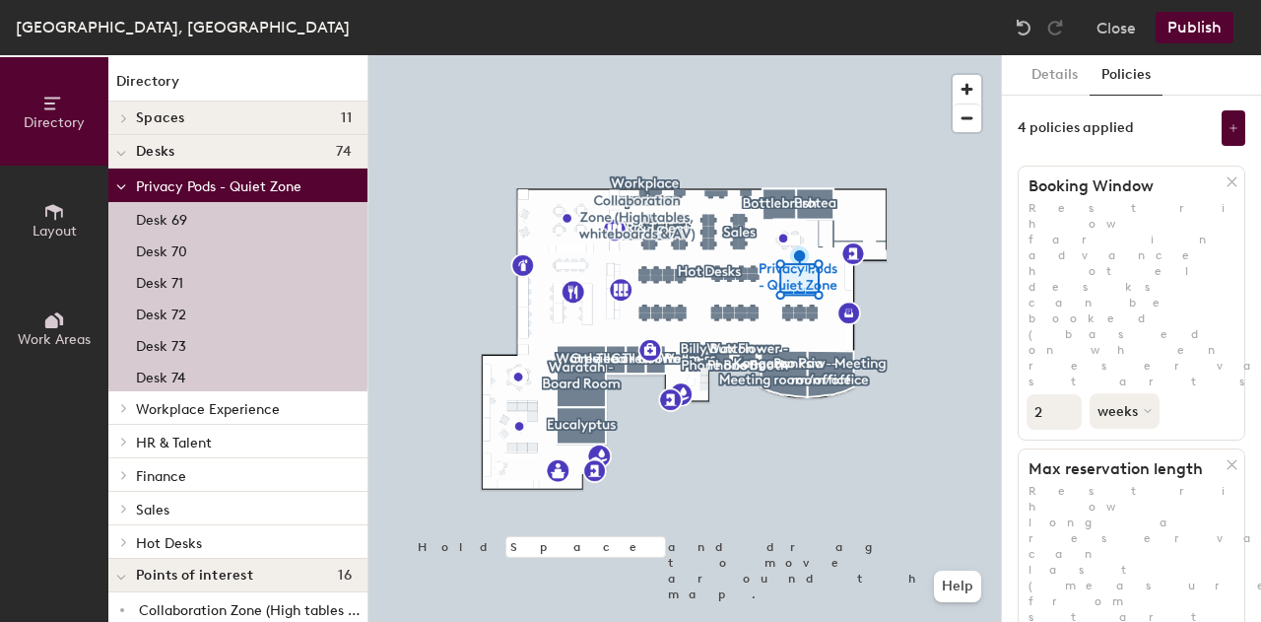
click at [1070, 394] on input "2" at bounding box center [1054, 411] width 55 height 35
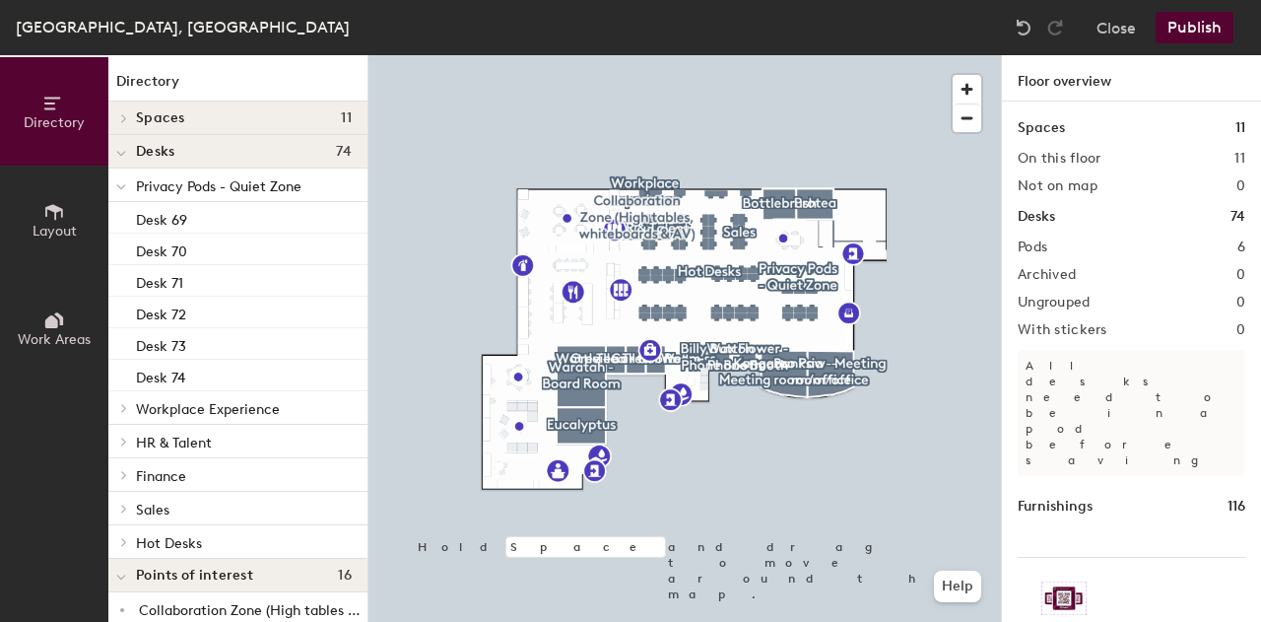
click at [132, 410] on div at bounding box center [123, 408] width 22 height 10
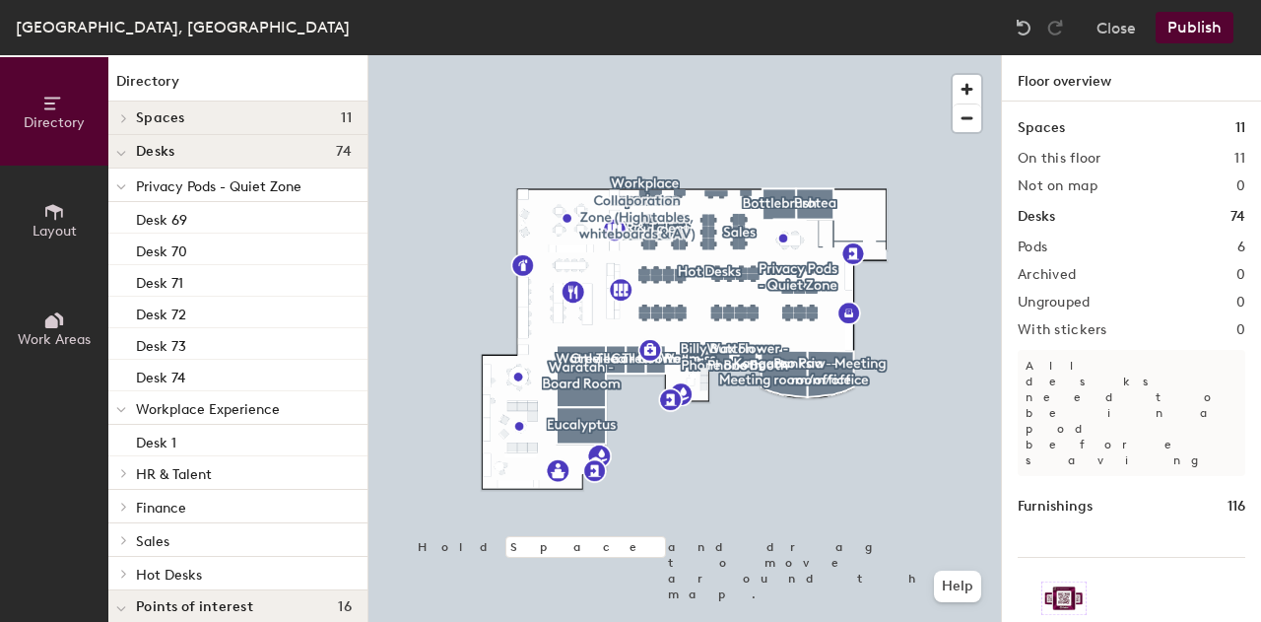
click at [116, 471] on span at bounding box center [122, 473] width 17 height 10
click at [199, 470] on span "HR & Talent" at bounding box center [174, 474] width 76 height 17
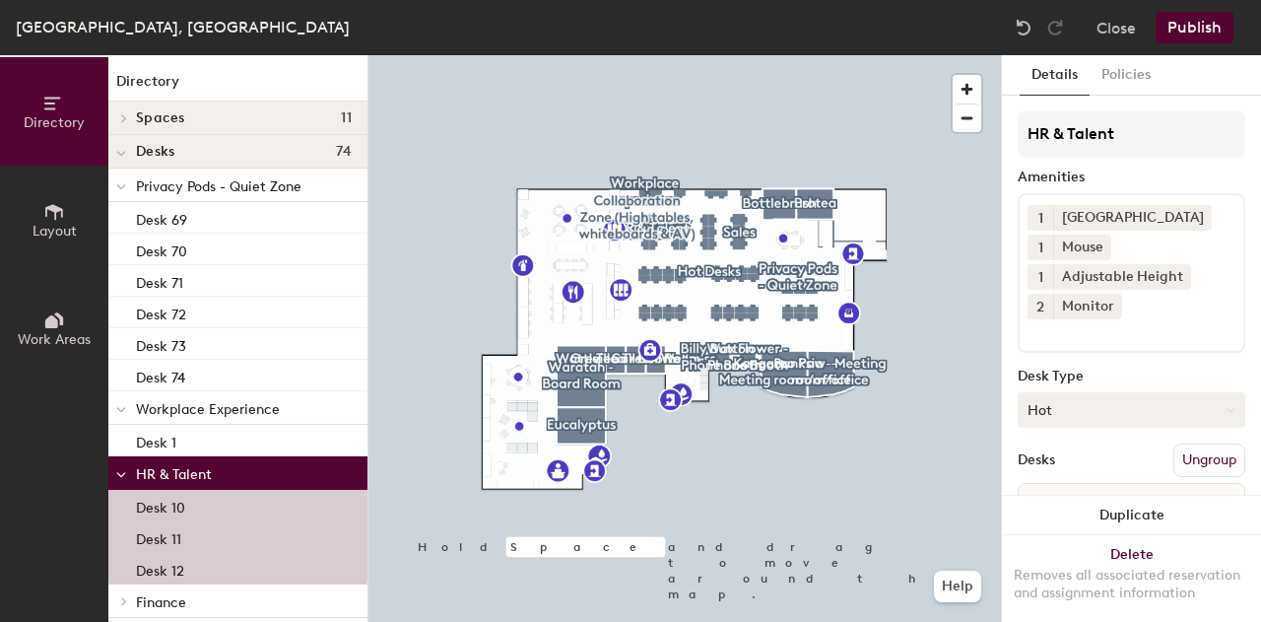
click at [1119, 415] on button "Hot" at bounding box center [1132, 409] width 228 height 35
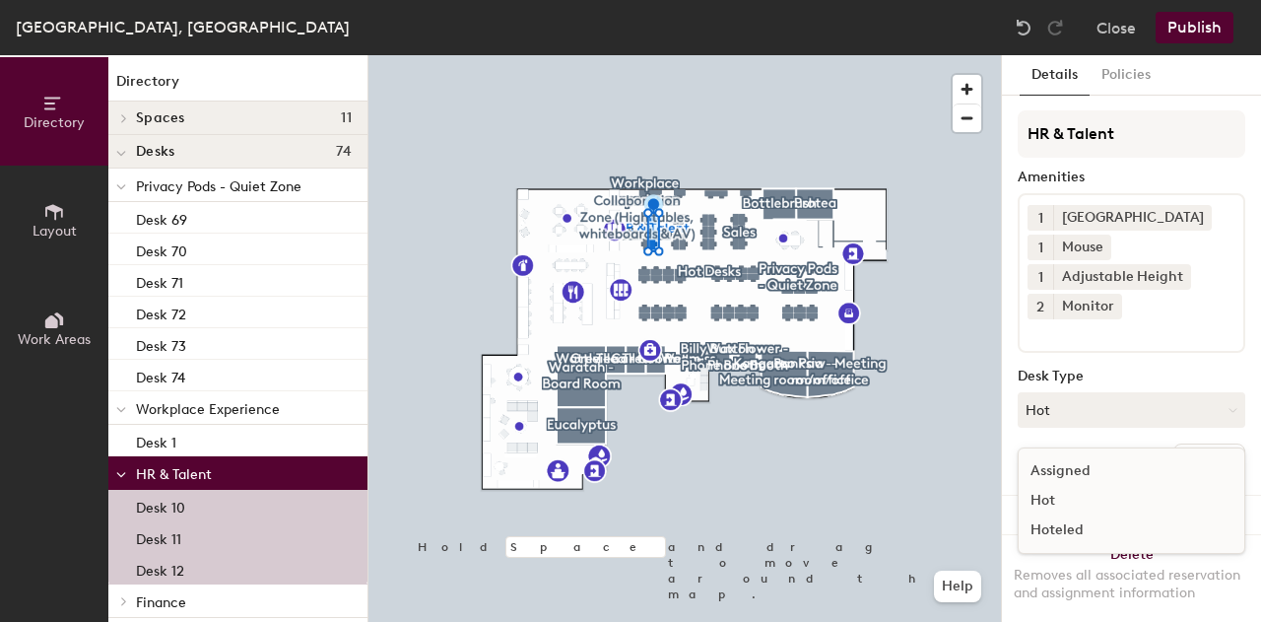
click at [1041, 534] on div "Hoteled" at bounding box center [1117, 530] width 197 height 30
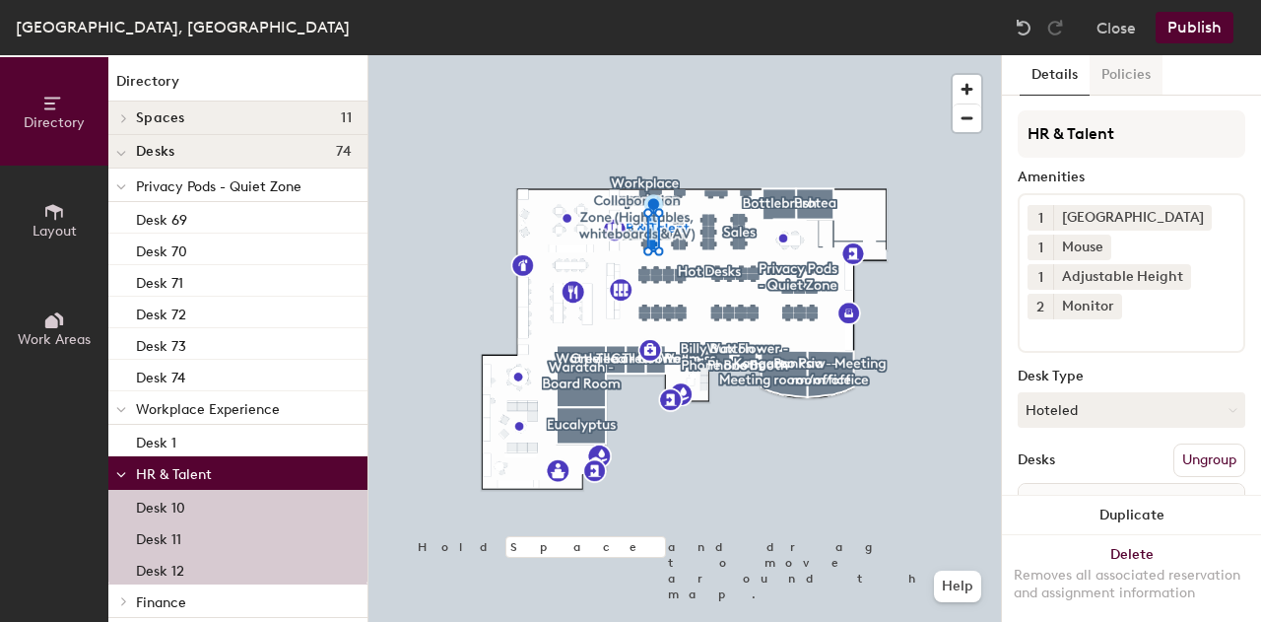
click at [1137, 64] on button "Policies" at bounding box center [1126, 75] width 73 height 40
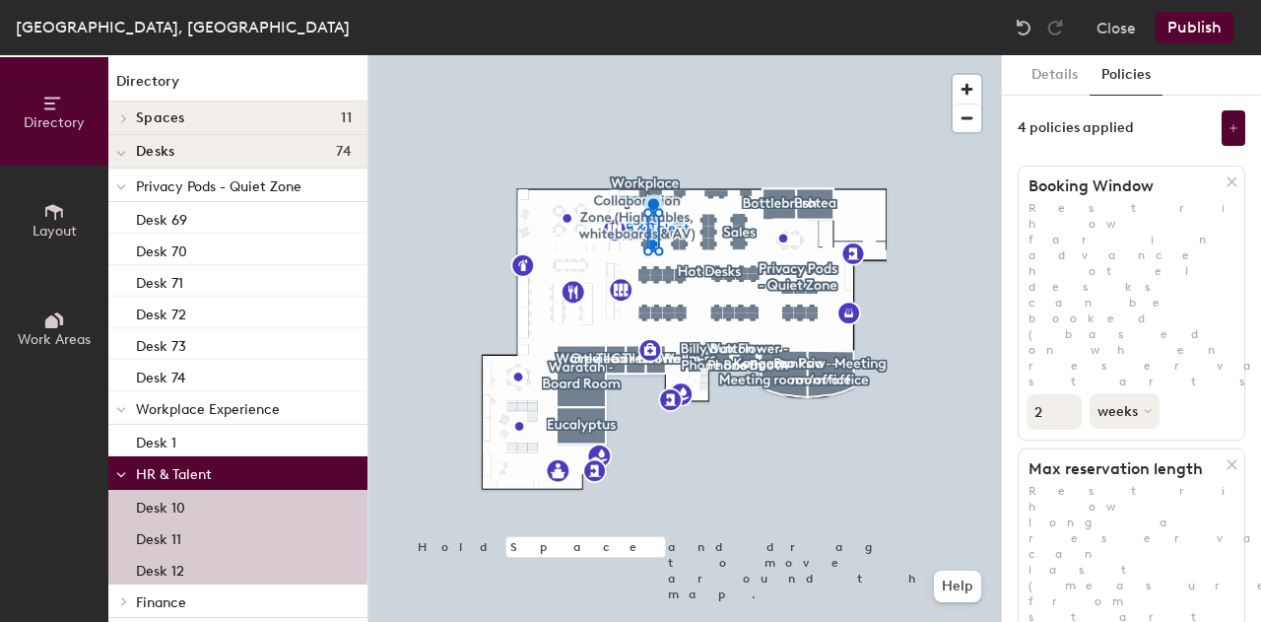
scroll to position [224, 0]
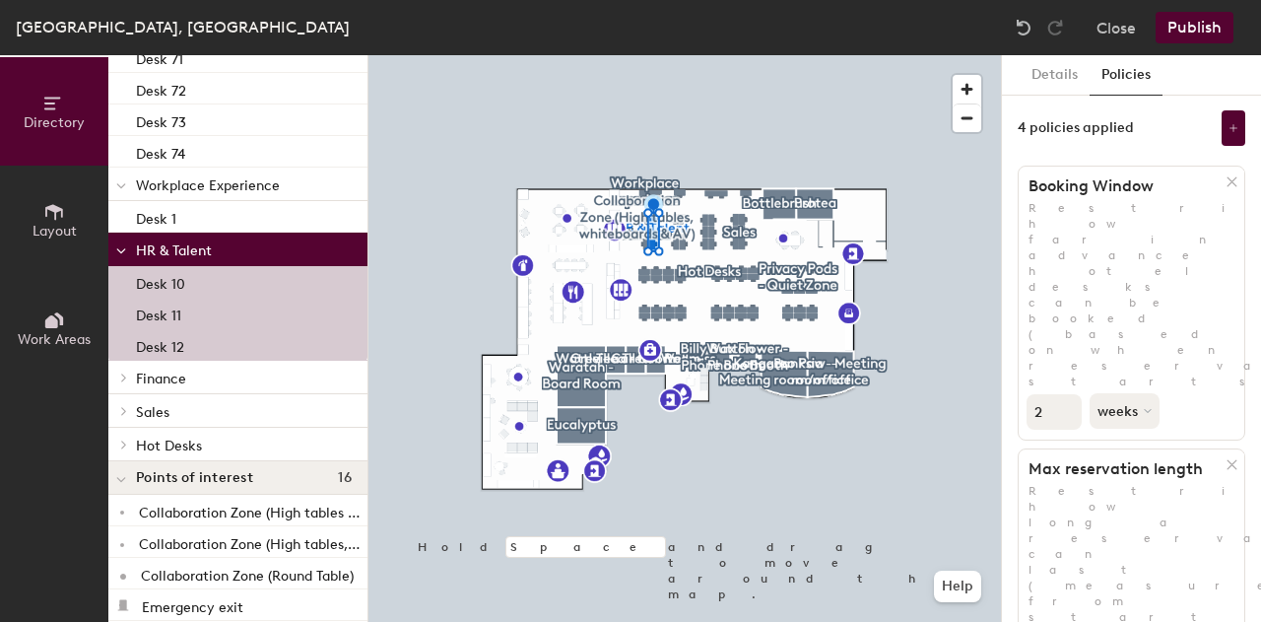
click at [199, 383] on p "Finance" at bounding box center [244, 378] width 216 height 26
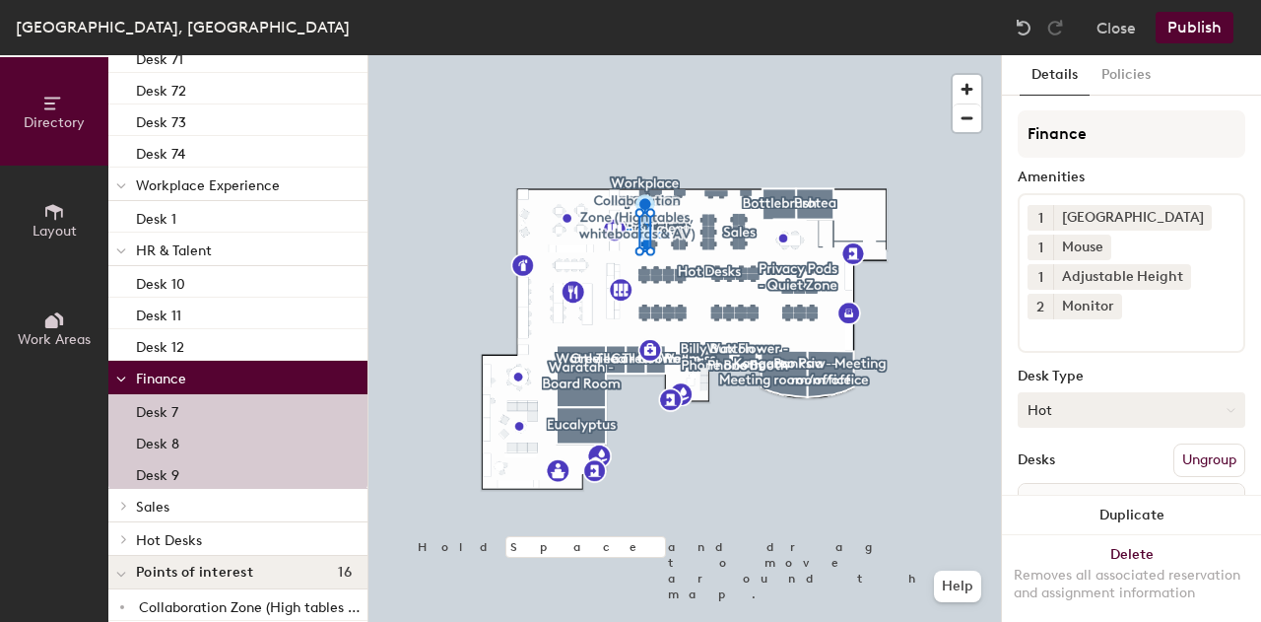
click at [1095, 406] on button "Hot" at bounding box center [1132, 409] width 228 height 35
click at [1068, 531] on div "Hoteled" at bounding box center [1117, 530] width 197 height 30
click at [1119, 74] on button "Policies" at bounding box center [1126, 75] width 73 height 40
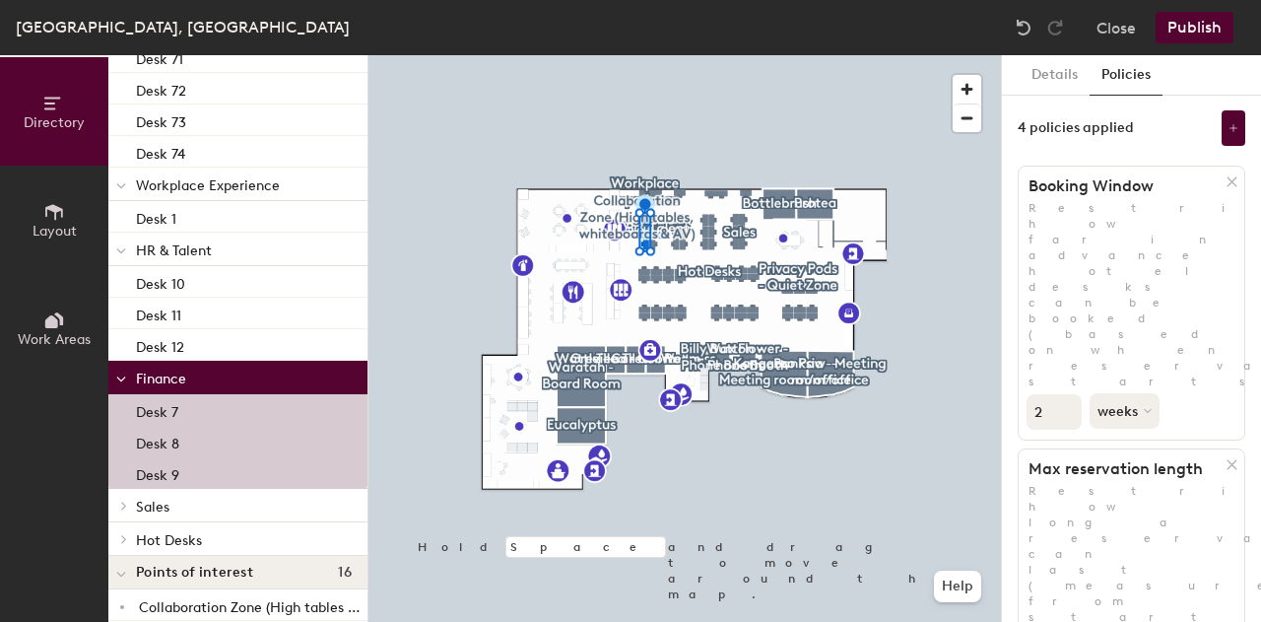
click at [168, 522] on div "Hot Desks" at bounding box center [237, 539] width 259 height 34
click at [152, 515] on p "Sales" at bounding box center [244, 506] width 216 height 26
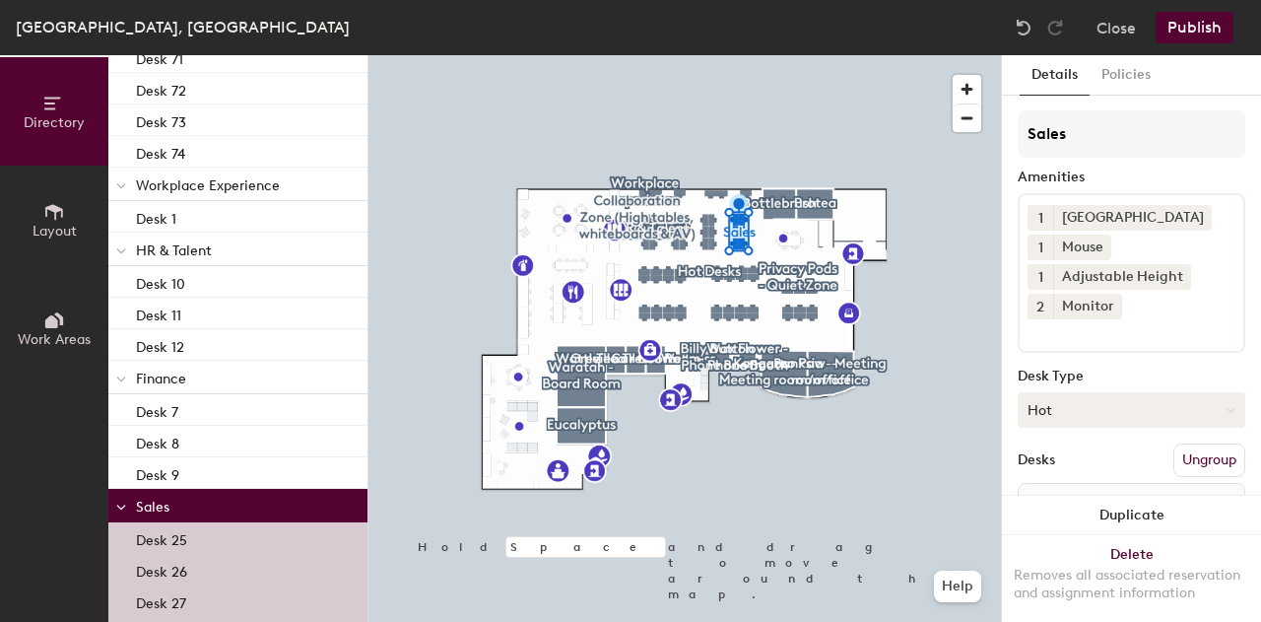
click at [1062, 415] on button "Hot" at bounding box center [1132, 409] width 228 height 35
click at [1058, 527] on div "Hoteled" at bounding box center [1117, 530] width 197 height 30
click at [1117, 62] on button "Policies" at bounding box center [1126, 75] width 73 height 40
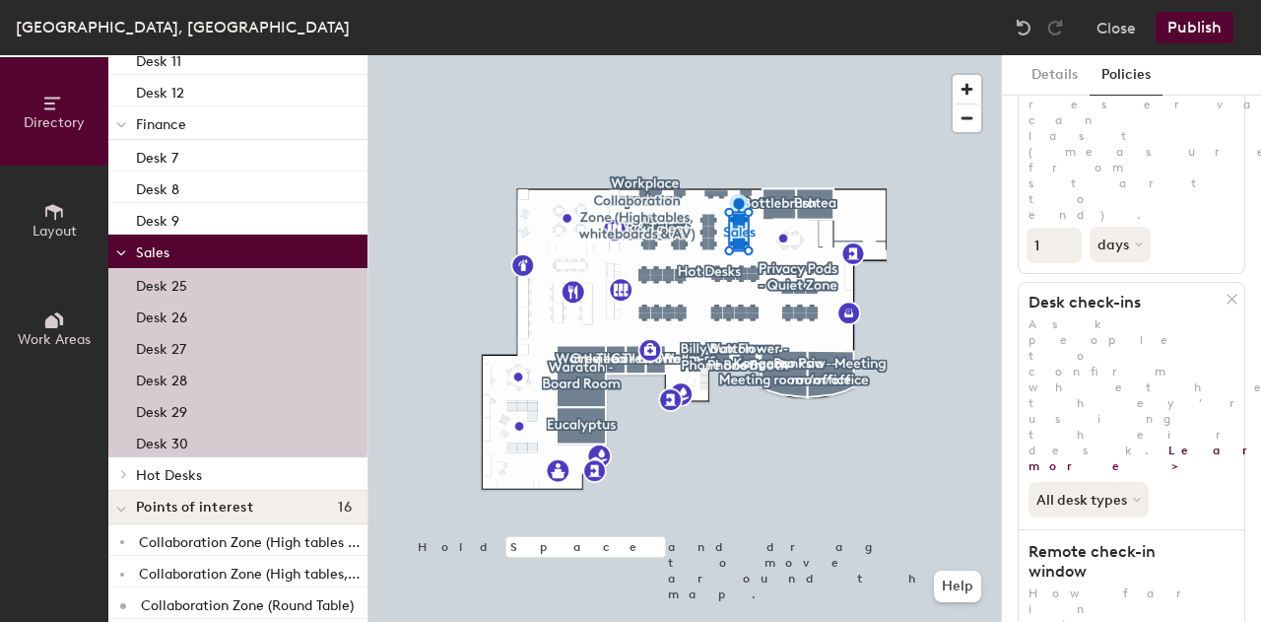
scroll to position [480, 0]
click at [142, 462] on p "Hot Desks" at bounding box center [244, 472] width 216 height 26
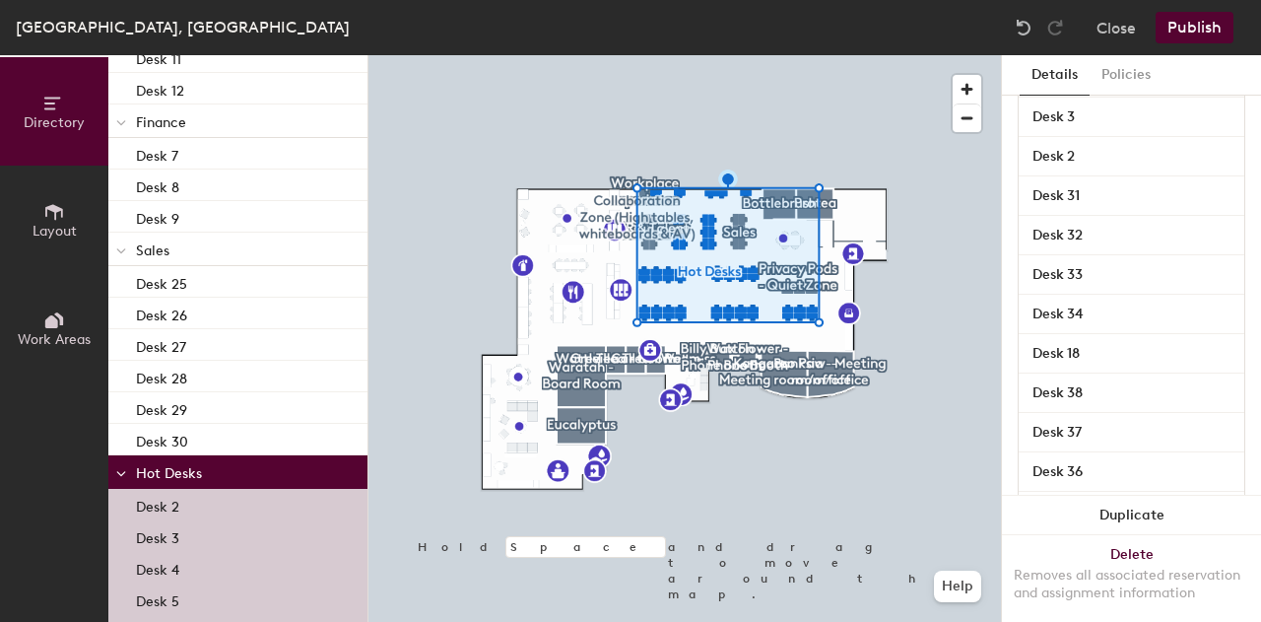
scroll to position [0, 0]
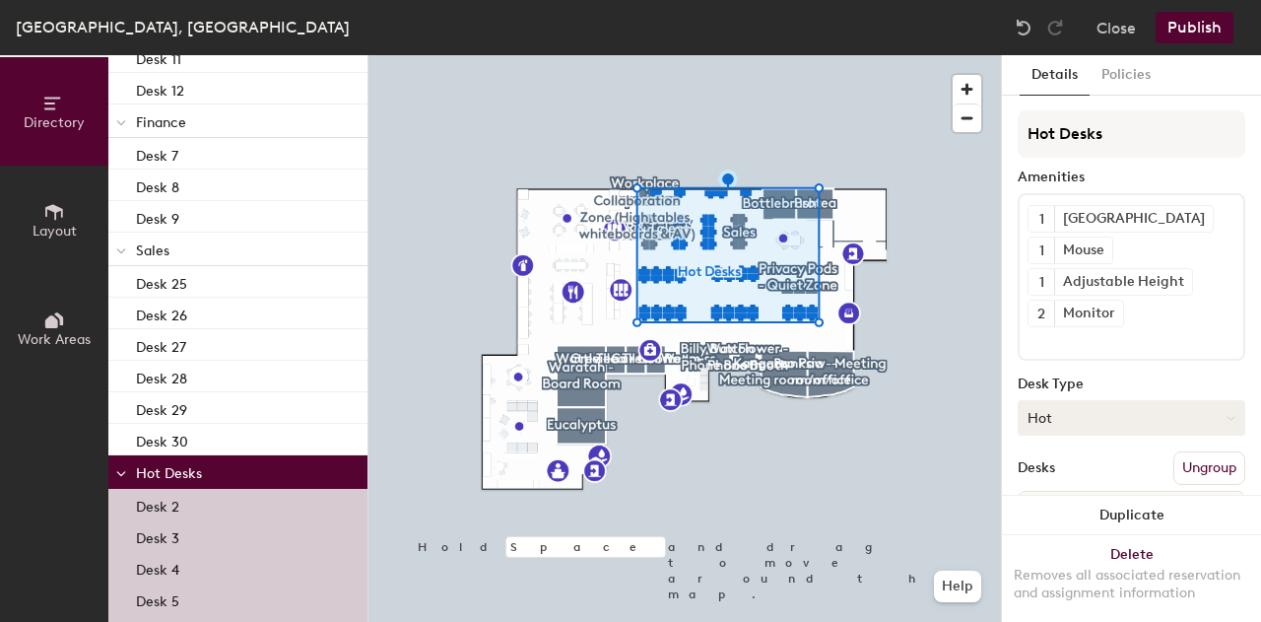
click at [1073, 429] on button "Hot" at bounding box center [1132, 417] width 228 height 35
click at [1058, 535] on div "Hoteled" at bounding box center [1117, 538] width 197 height 30
click at [1120, 75] on button "Policies" at bounding box center [1126, 75] width 73 height 40
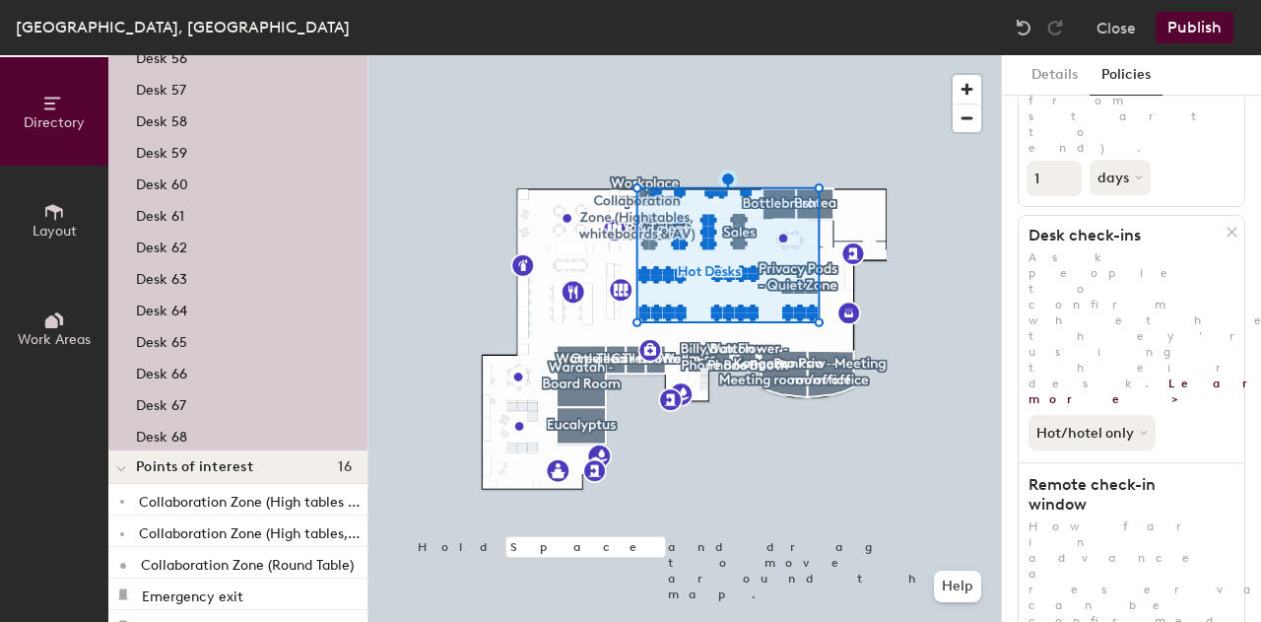
scroll to position [2275, 0]
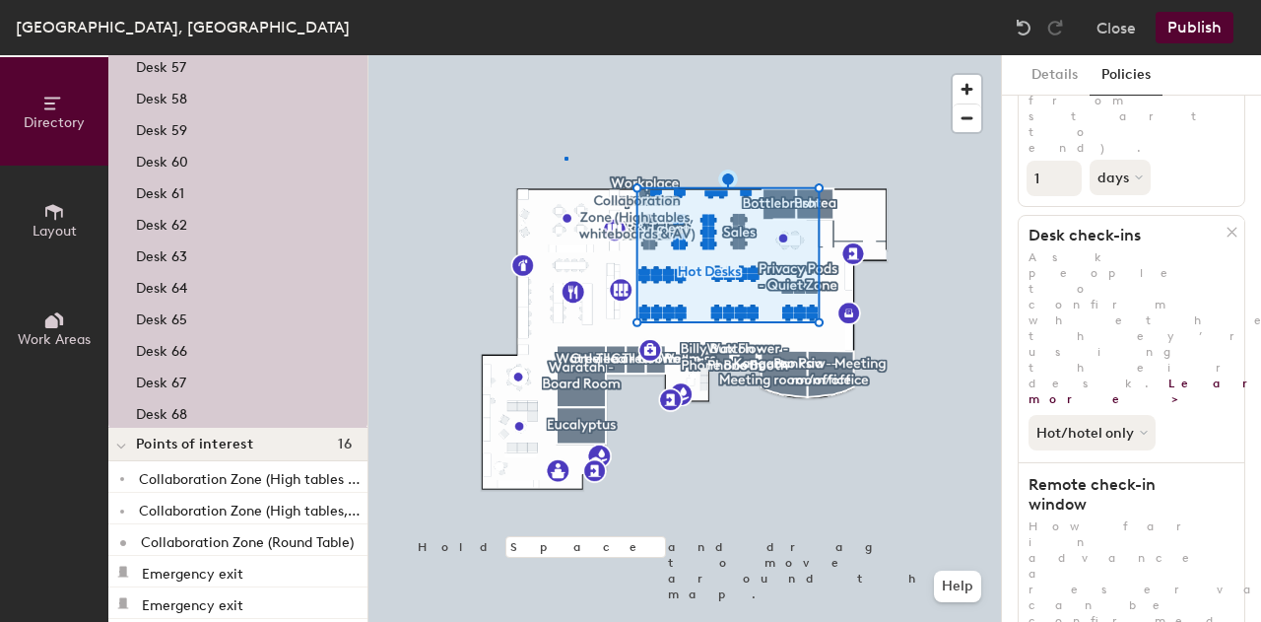
click at [565, 55] on div at bounding box center [685, 55] width 633 height 0
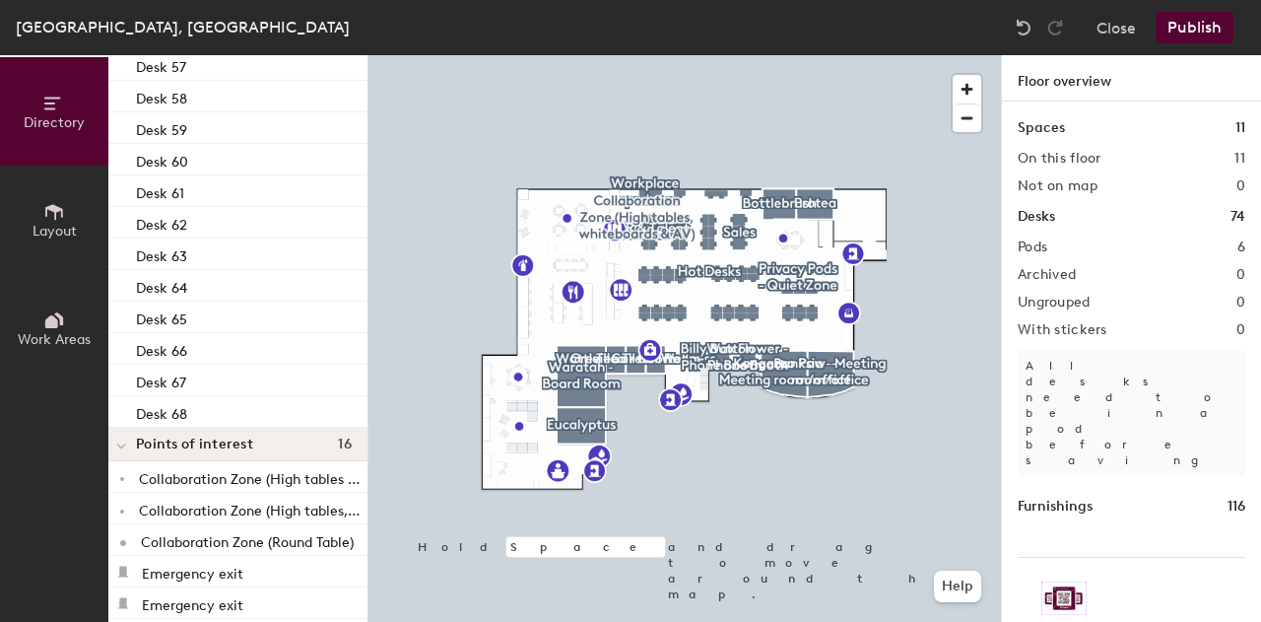
click at [1185, 29] on button "Publish" at bounding box center [1195, 28] width 78 height 32
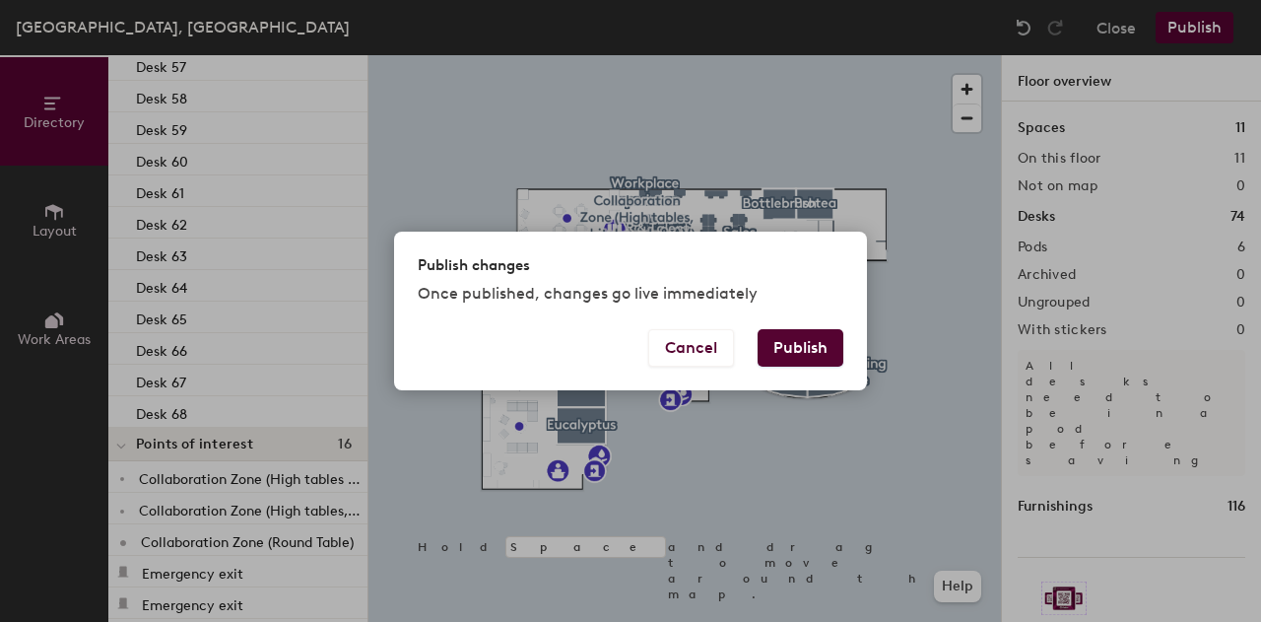
click at [823, 351] on button "Publish" at bounding box center [801, 347] width 86 height 37
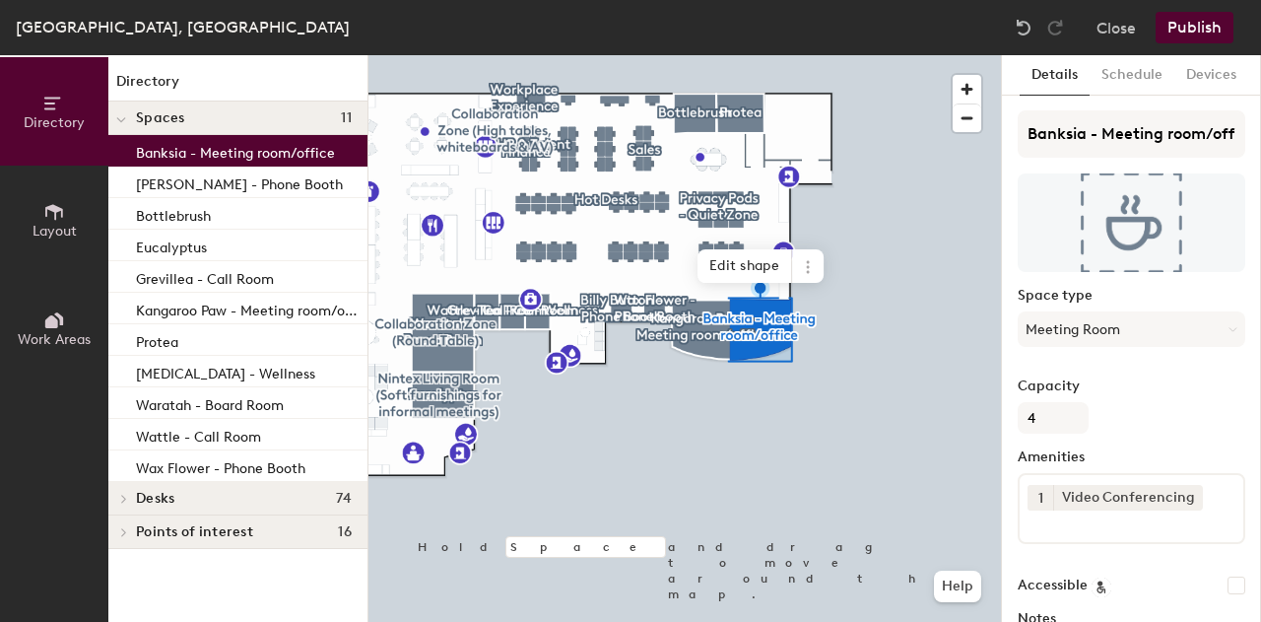
click at [826, 55] on div at bounding box center [685, 55] width 633 height 0
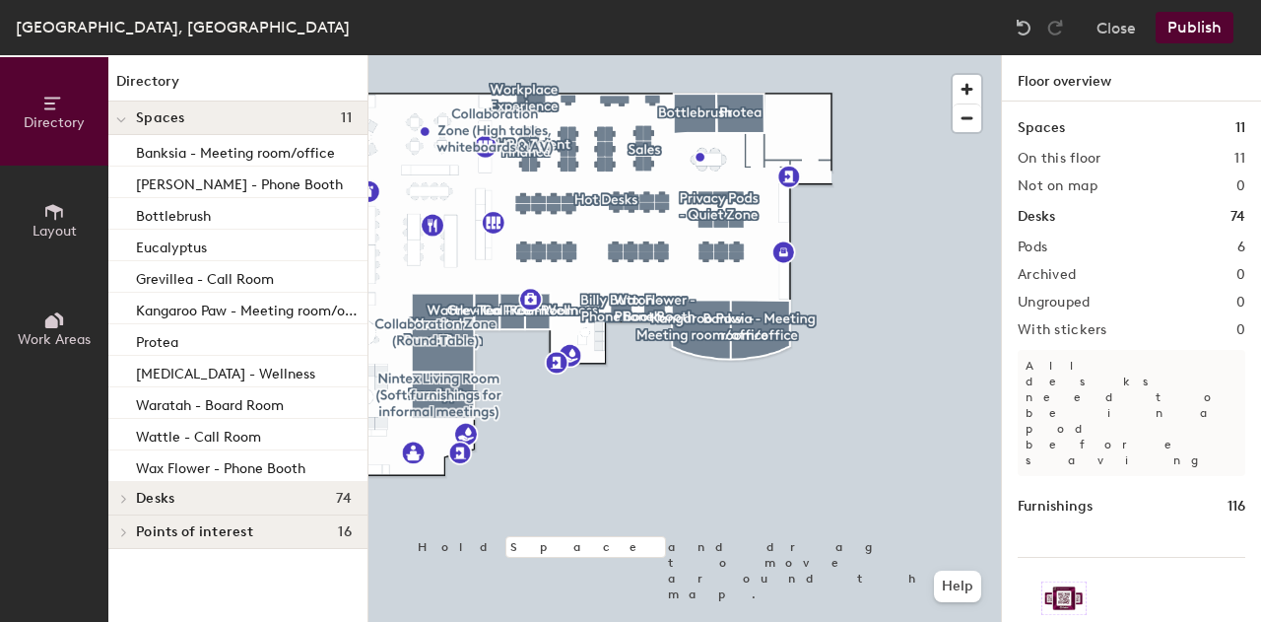
click at [39, 346] on span "Work Areas" at bounding box center [54, 339] width 73 height 17
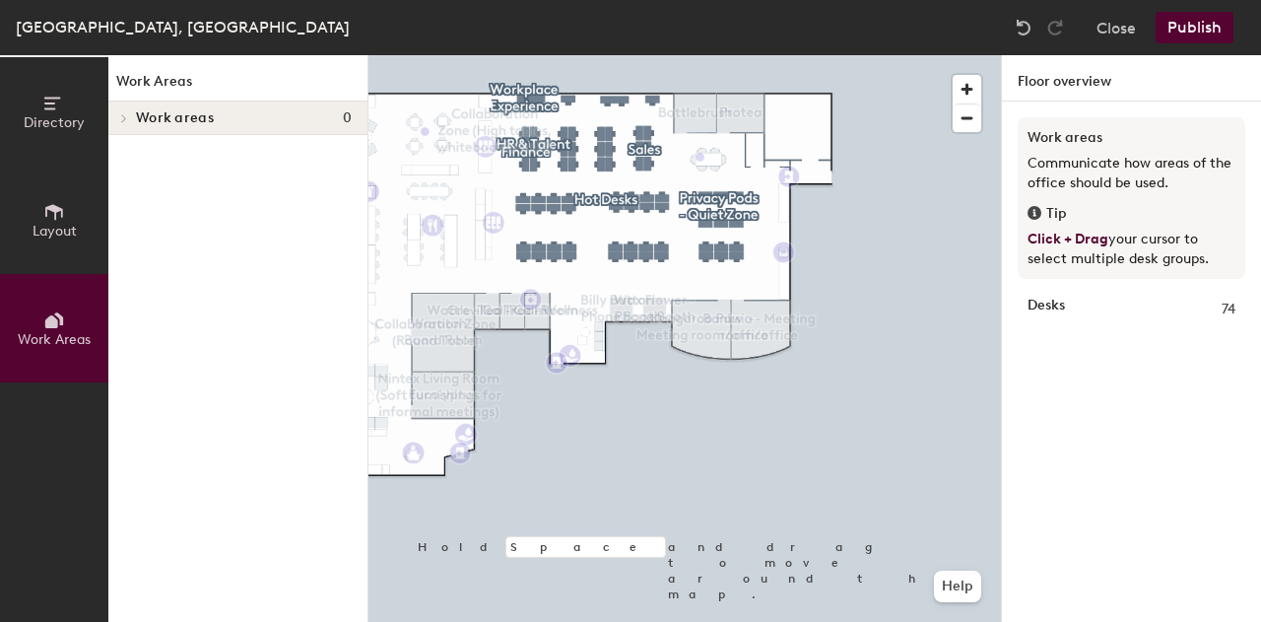
click at [43, 232] on span "Layout" at bounding box center [55, 231] width 44 height 17
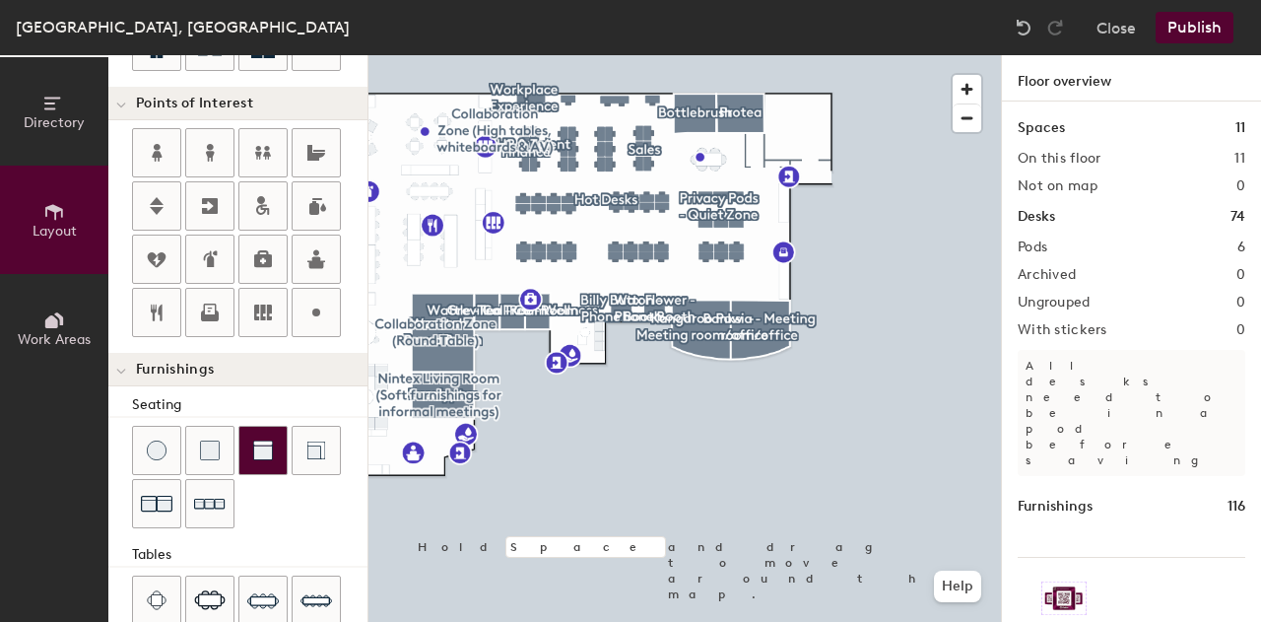
scroll to position [274, 0]
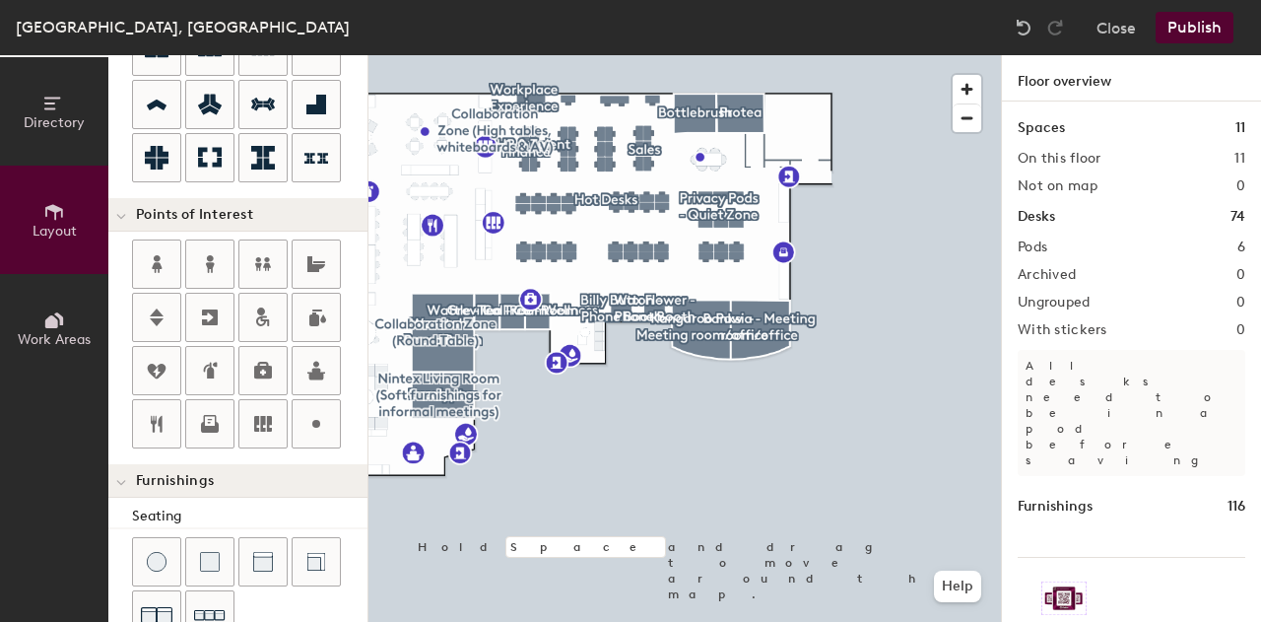
click at [45, 152] on button "Directory" at bounding box center [54, 111] width 108 height 108
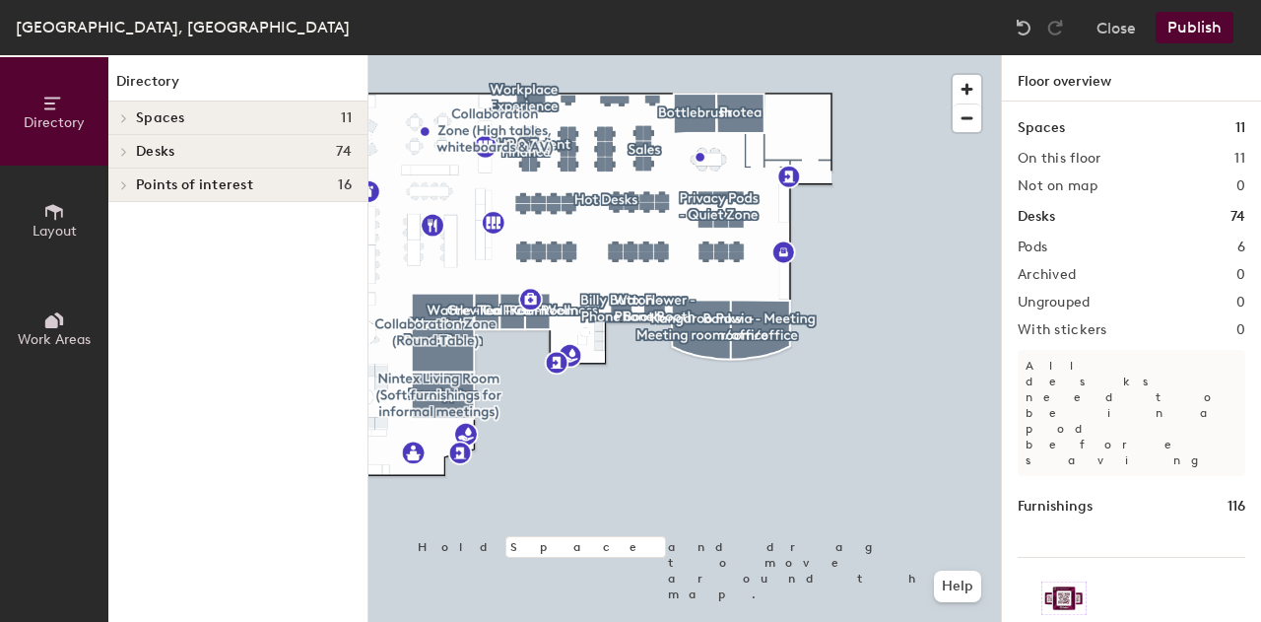
scroll to position [0, 0]
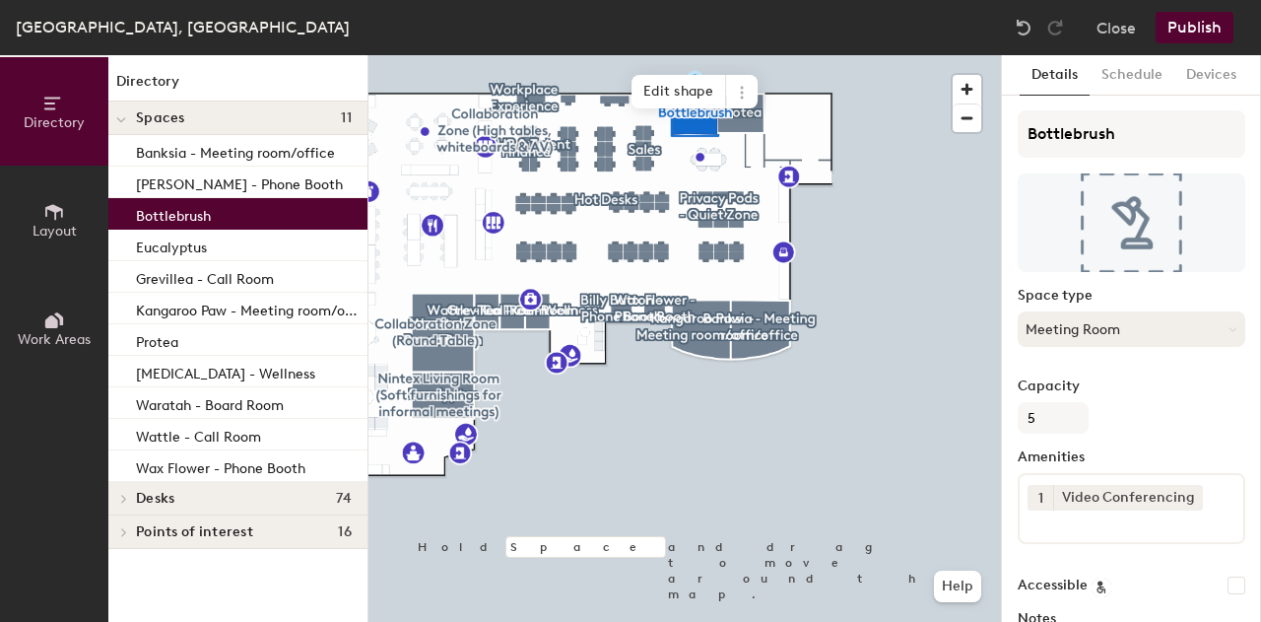
click at [1109, 343] on button "Meeting Room" at bounding box center [1132, 328] width 228 height 35
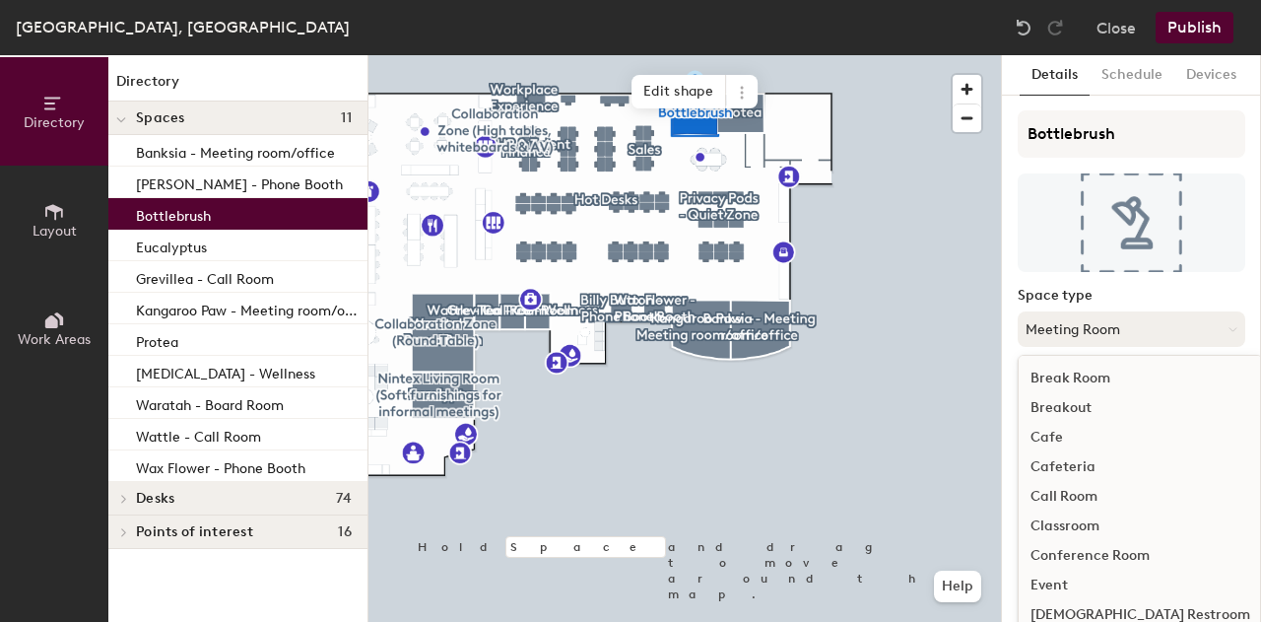
click at [1109, 343] on button "Meeting Room" at bounding box center [1132, 328] width 228 height 35
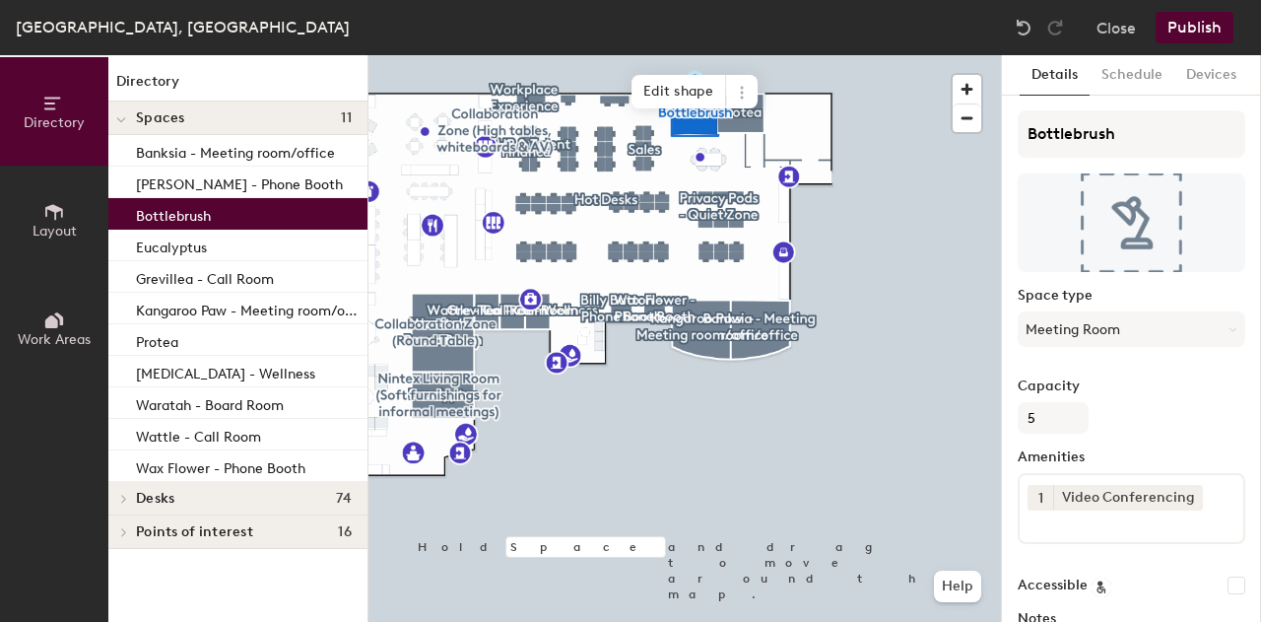
scroll to position [183, 0]
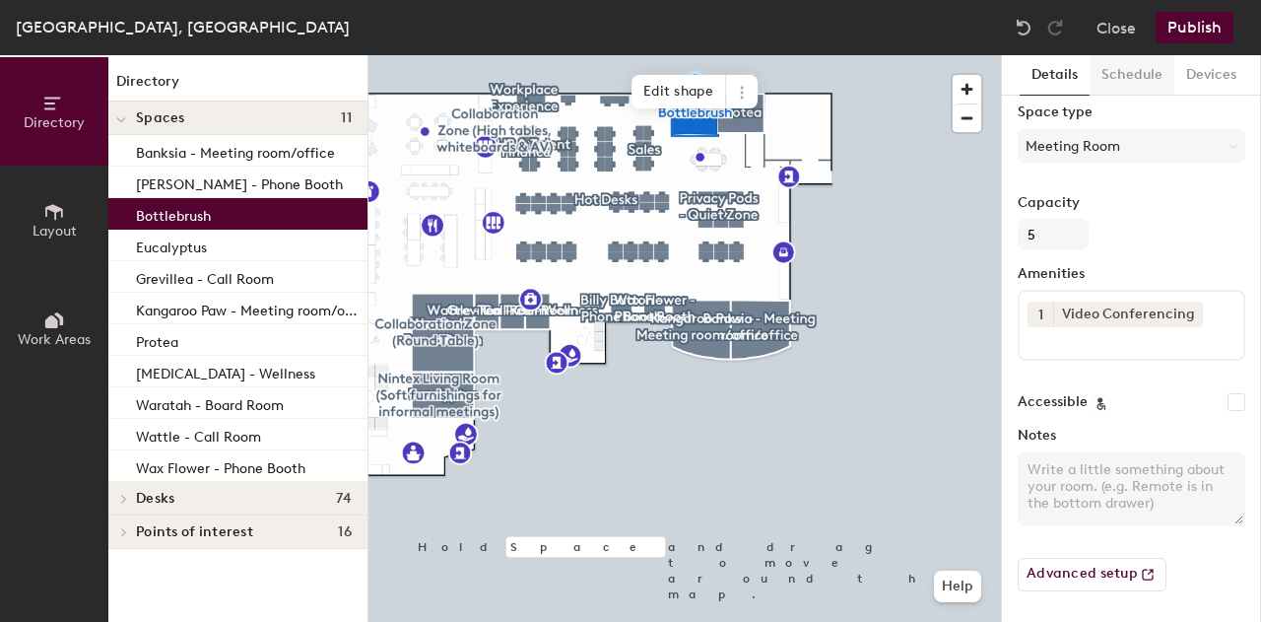
click at [1121, 72] on button "Schedule" at bounding box center [1132, 75] width 85 height 40
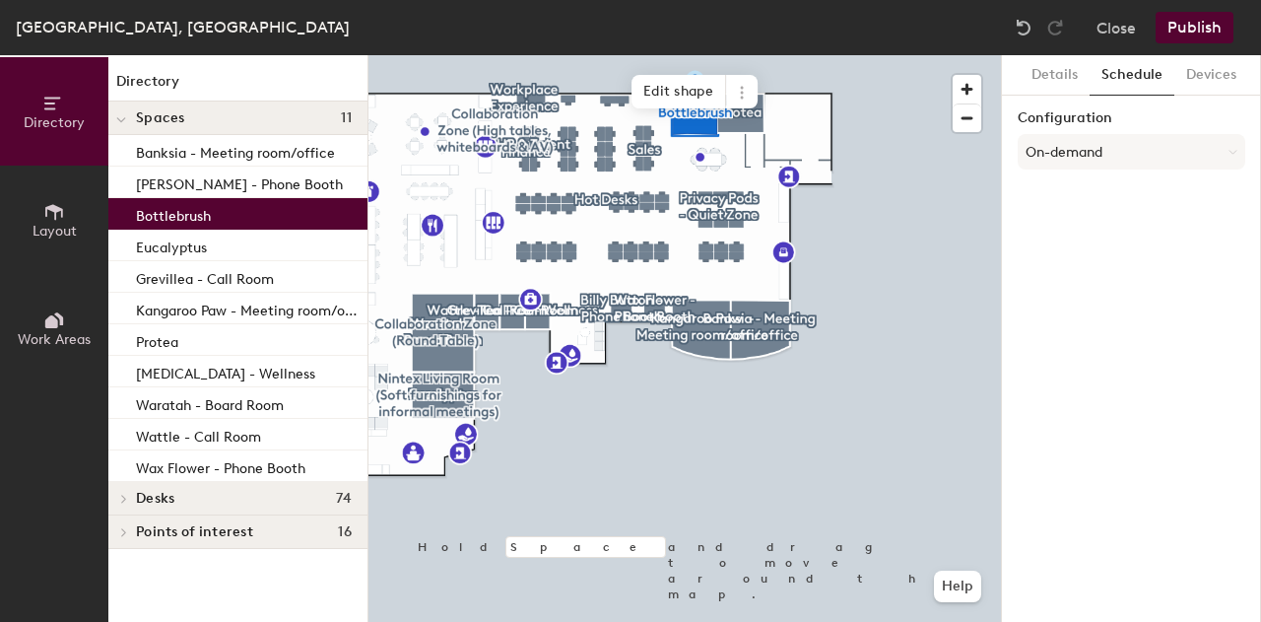
scroll to position [0, 0]
click at [1190, 88] on button "Devices" at bounding box center [1212, 75] width 74 height 40
click at [1147, 78] on button "Schedule" at bounding box center [1132, 75] width 85 height 40
click at [1119, 163] on button "On-demand" at bounding box center [1132, 151] width 228 height 35
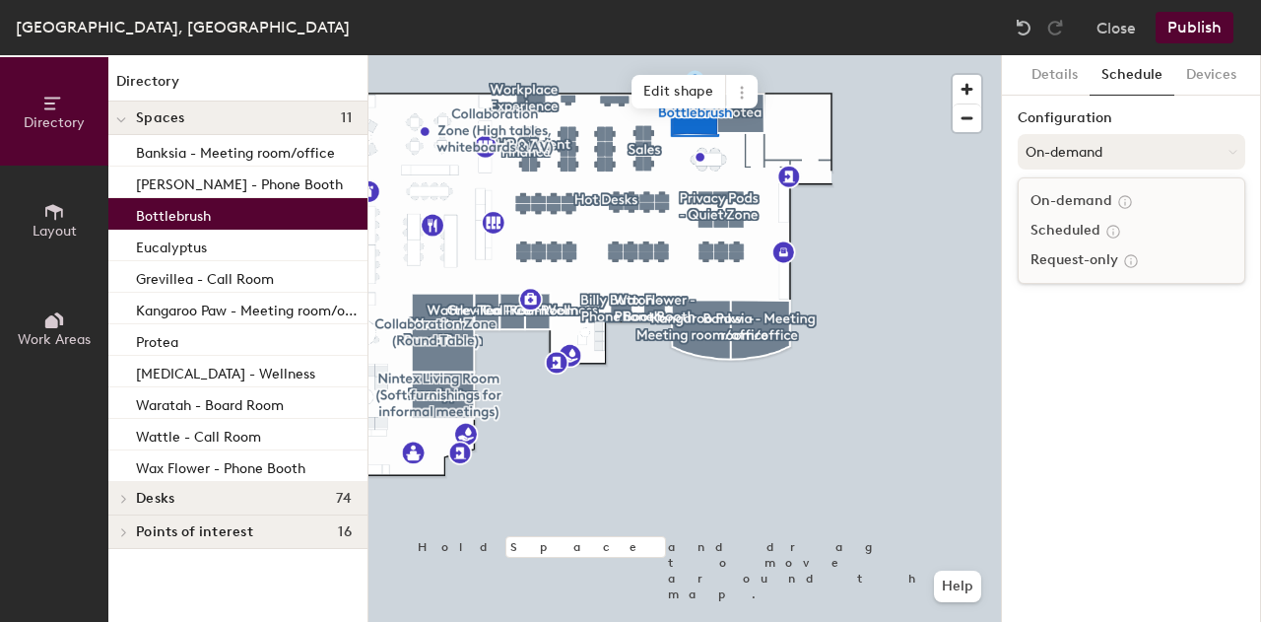
click at [1119, 163] on button "On-demand" at bounding box center [1132, 151] width 228 height 35
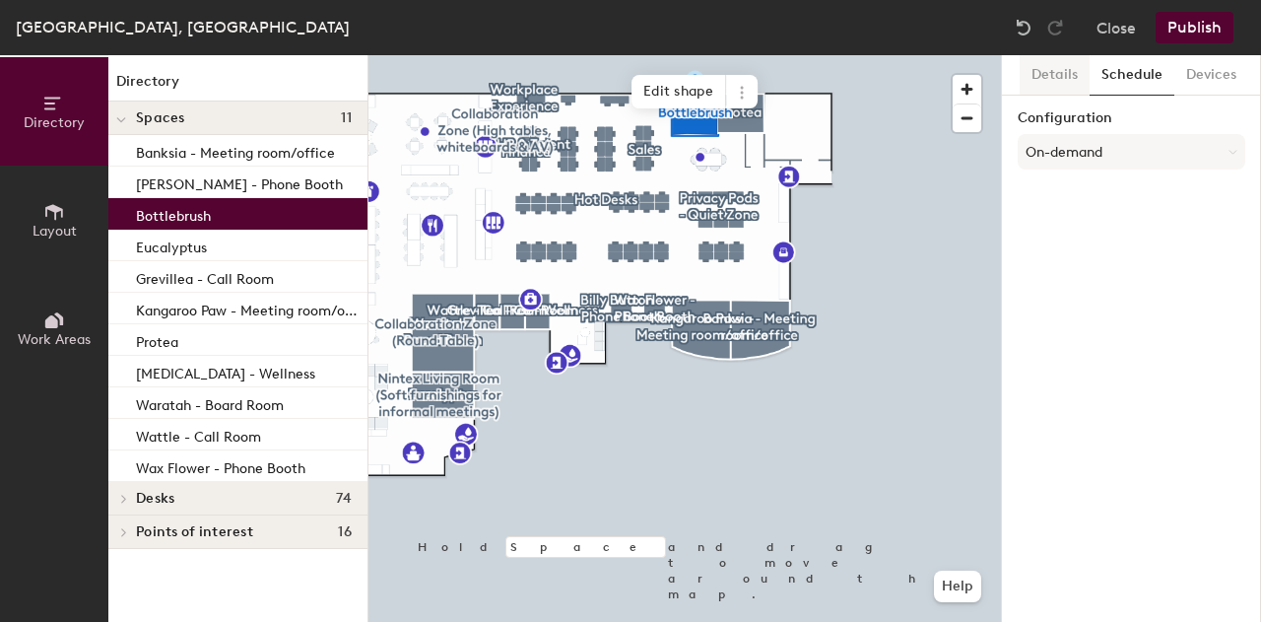
click at [1049, 76] on button "Details" at bounding box center [1055, 75] width 70 height 40
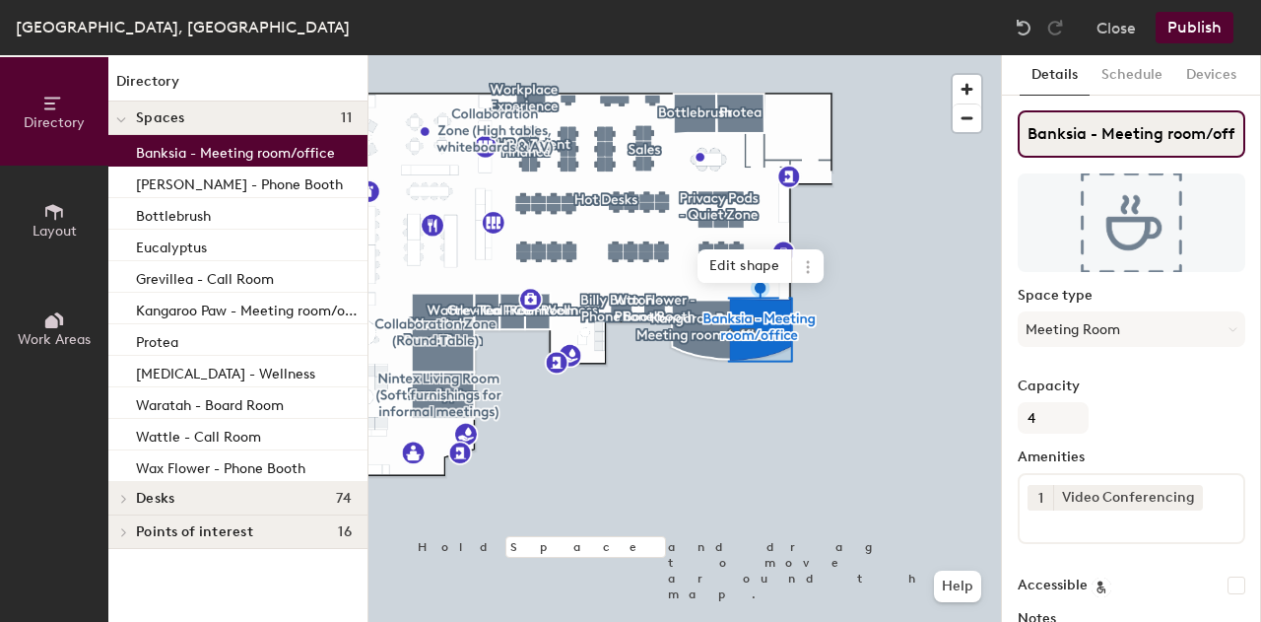
click at [1061, 138] on input "Banksia - Meeting room/office" at bounding box center [1132, 133] width 228 height 47
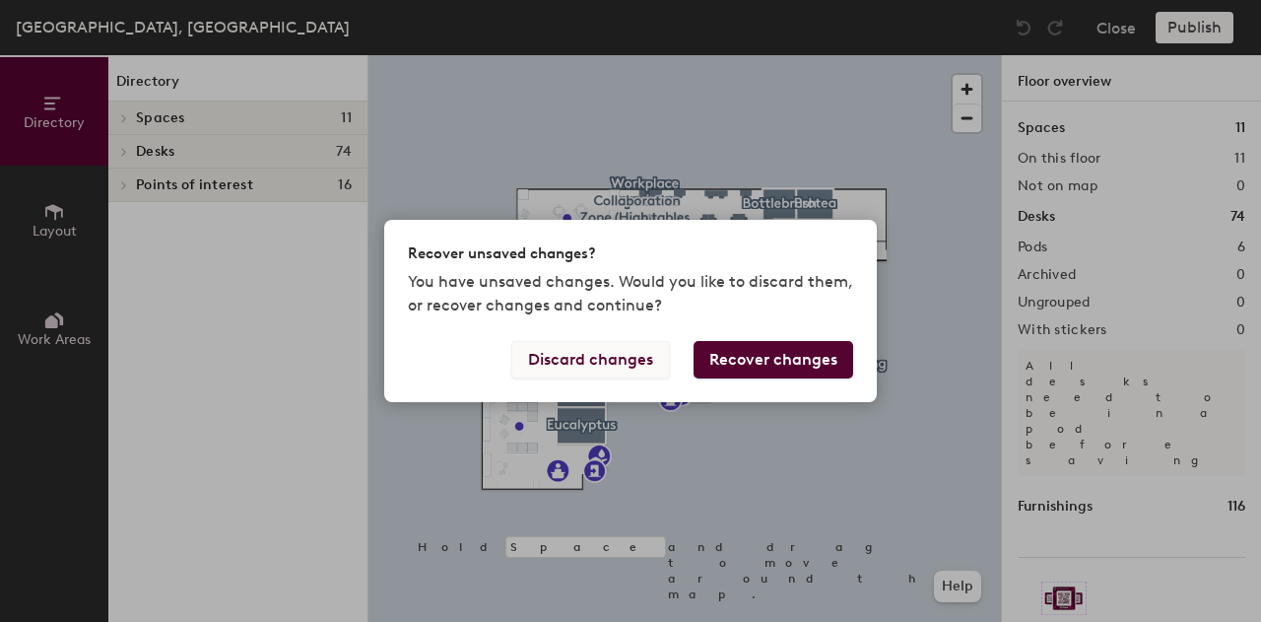
click at [622, 366] on button "Discard changes" at bounding box center [590, 359] width 159 height 37
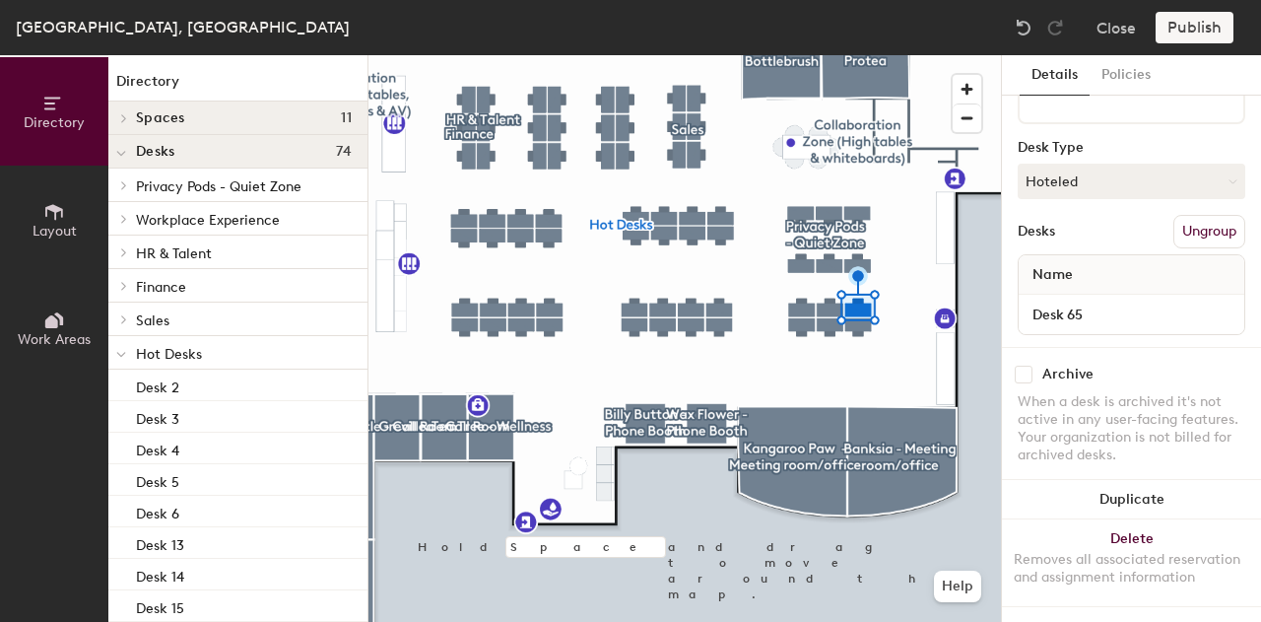
scroll to position [244, 0]
click at [1086, 164] on button "Hoteled" at bounding box center [1132, 181] width 228 height 35
click at [1070, 233] on div "Assigned" at bounding box center [1117, 243] width 197 height 30
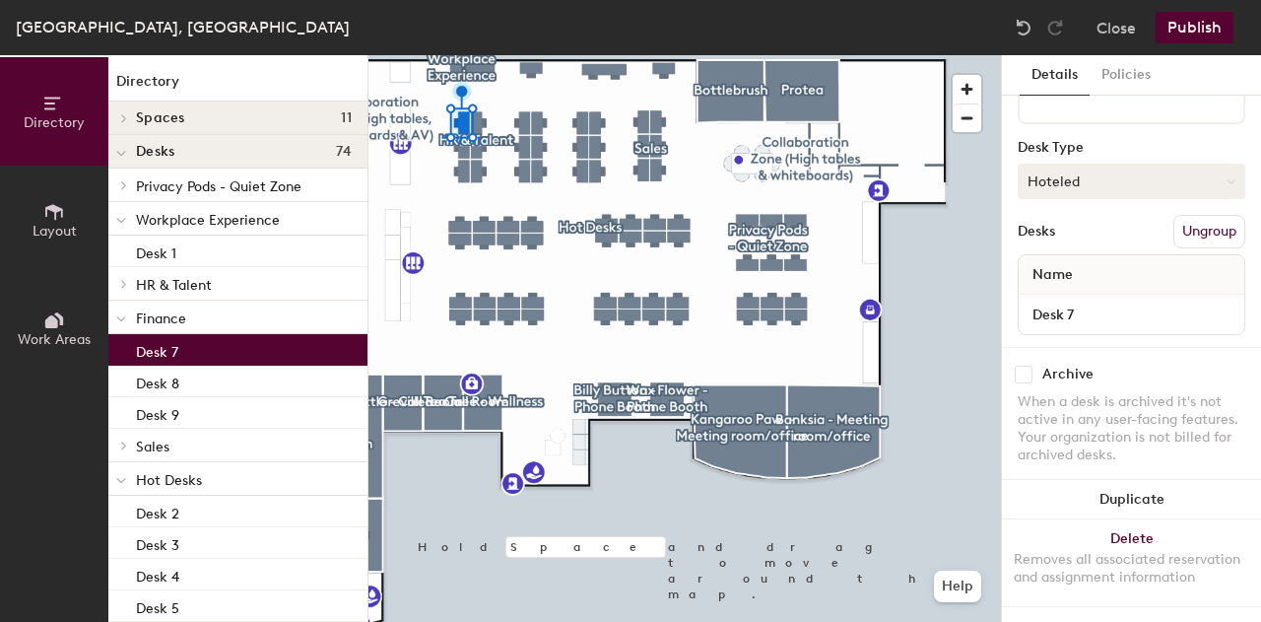
click at [1061, 172] on button "Hoteled" at bounding box center [1132, 181] width 228 height 35
click at [1062, 236] on div "Assigned" at bounding box center [1117, 243] width 197 height 30
click at [1182, 34] on button "Publish" at bounding box center [1195, 28] width 78 height 32
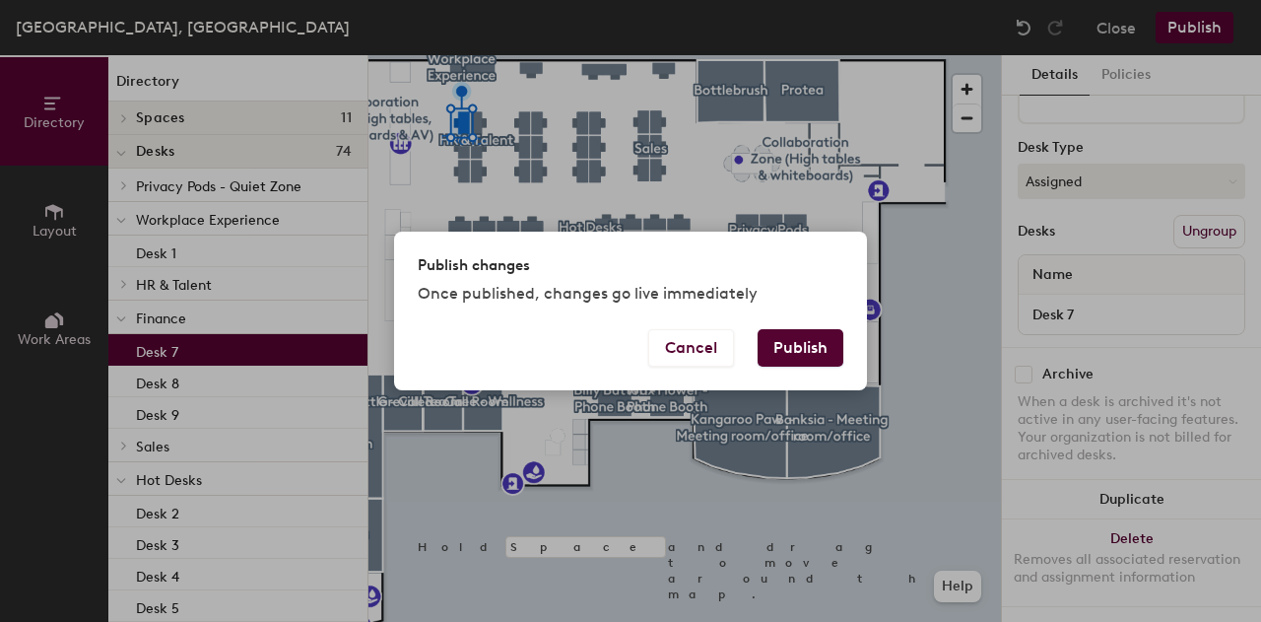
click at [804, 350] on button "Publish" at bounding box center [801, 347] width 86 height 37
